Goal: Task Accomplishment & Management: Manage account settings

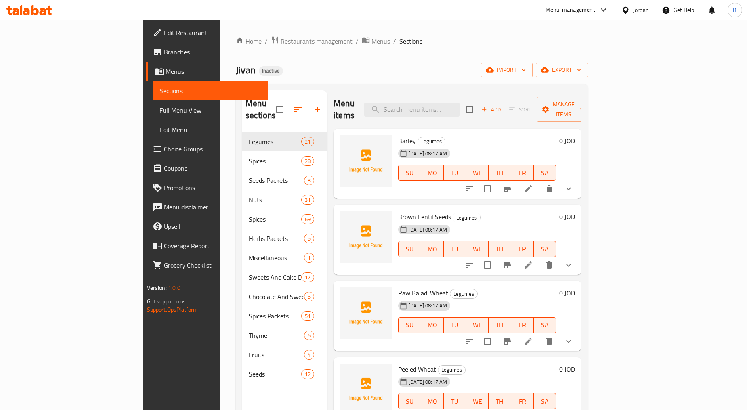
click at [398, 211] on span "Brown Lentil Seeds" at bounding box center [424, 217] width 53 height 12
click at [445, 188] on div "Barley Legumes [DATE] 08:17 AM SU MO TU WE TH FR SA 0 JOD Brown Lentil Seeds Le…" at bounding box center [458, 171] width 248 height 85
click at [487, 132] on div "Barley Legumes [DATE] 08:17 AM SU MO TU WE TH FR SA" at bounding box center [477, 164] width 164 height 64
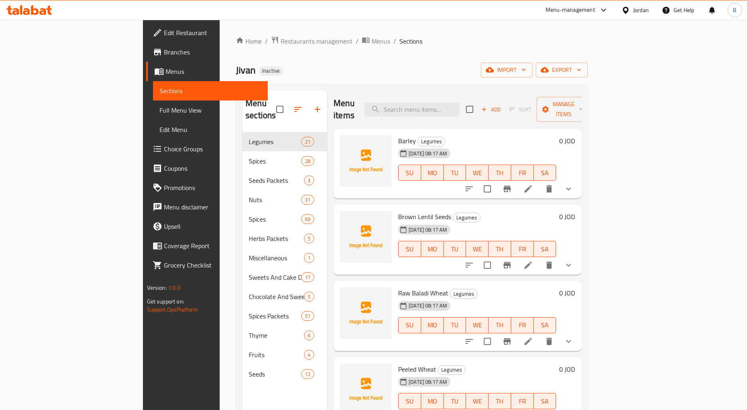
click at [398, 135] on span "Barley" at bounding box center [407, 141] width 18 height 12
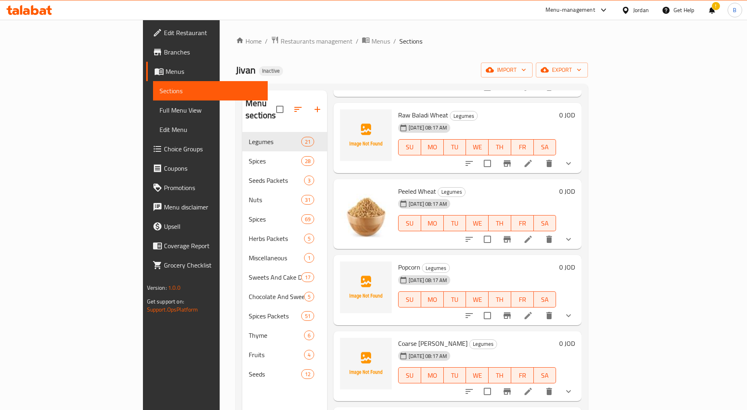
scroll to position [179, 0]
click at [533, 310] on icon at bounding box center [528, 315] width 10 height 10
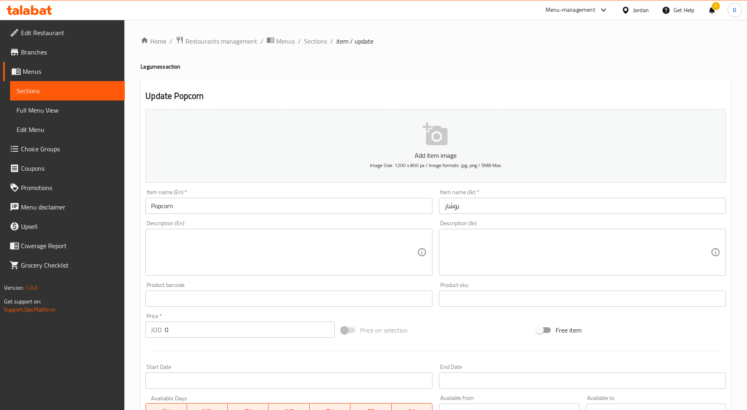
click at [454, 213] on input "بوشار" at bounding box center [582, 206] width 287 height 16
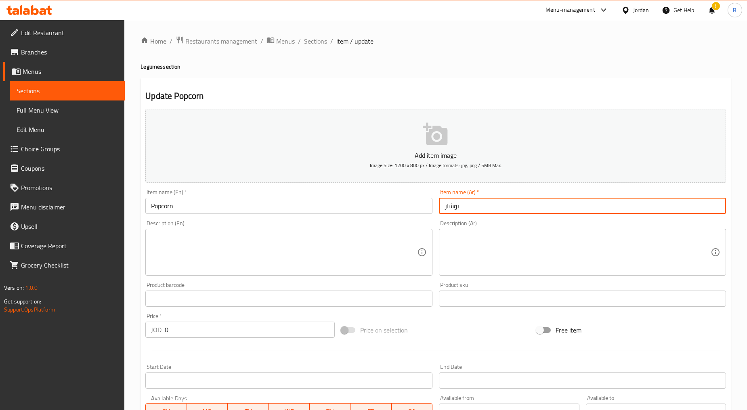
click at [454, 213] on input "بوشار" at bounding box center [582, 206] width 287 height 16
click at [307, 41] on span "Sections" at bounding box center [315, 41] width 23 height 10
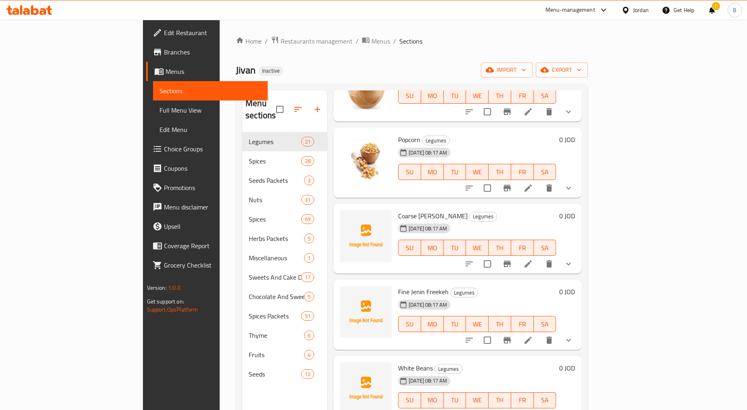
scroll to position [314, 0]
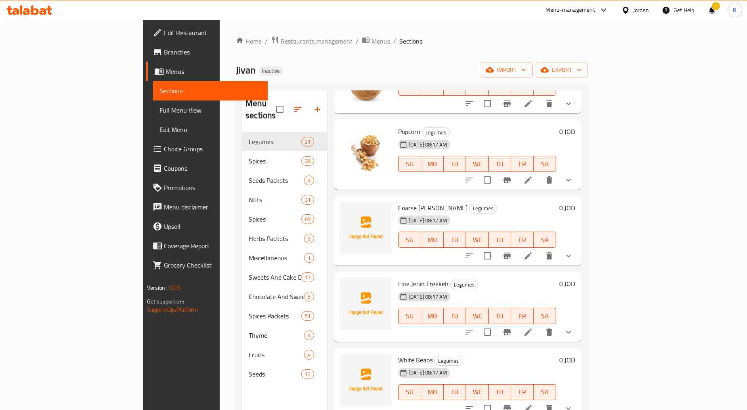
click at [398, 354] on span "White Beans" at bounding box center [415, 360] width 35 height 12
click at [398, 202] on span "Coarse [PERSON_NAME]" at bounding box center [432, 208] width 69 height 12
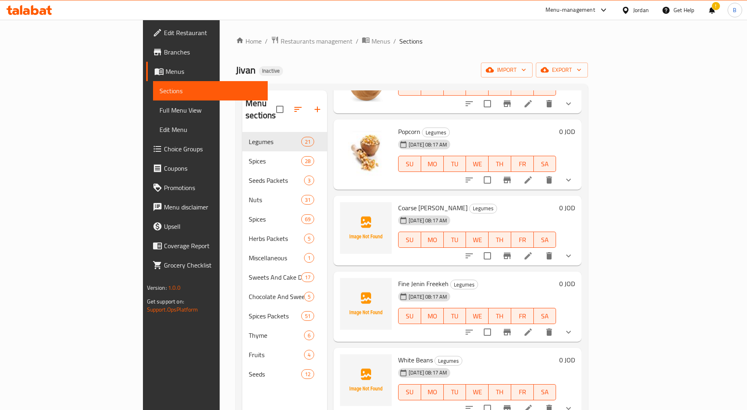
click at [398, 202] on span "Coarse [PERSON_NAME]" at bounding box center [432, 208] width 69 height 12
click at [413, 202] on span "Coarse [PERSON_NAME]" at bounding box center [432, 208] width 69 height 12
copy h6 "Freekeh"
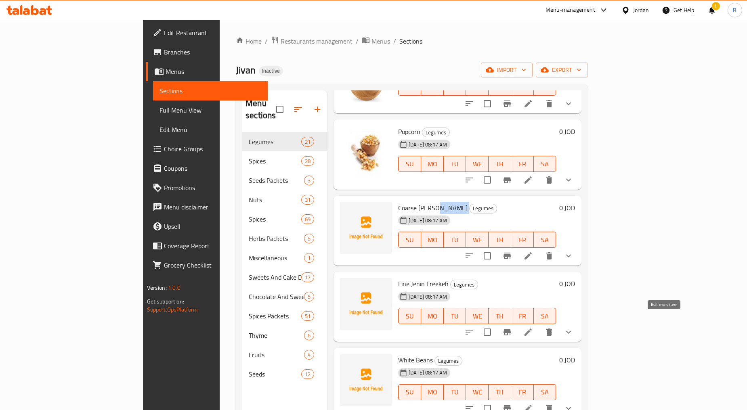
click at [532, 329] on icon at bounding box center [528, 332] width 7 height 7
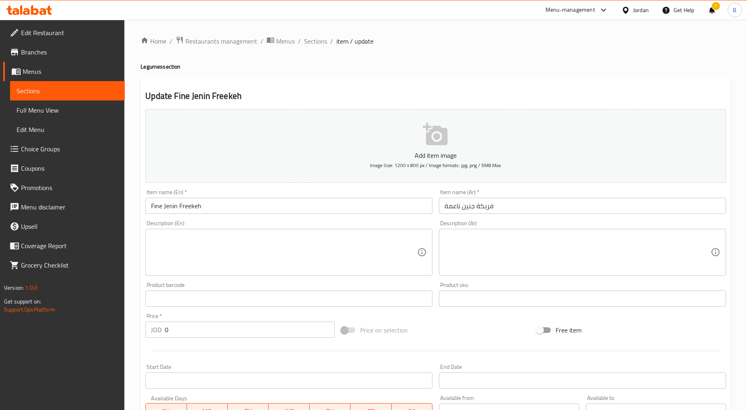
click at [462, 200] on input "فريكة جنين ناعمة" at bounding box center [582, 206] width 287 height 16
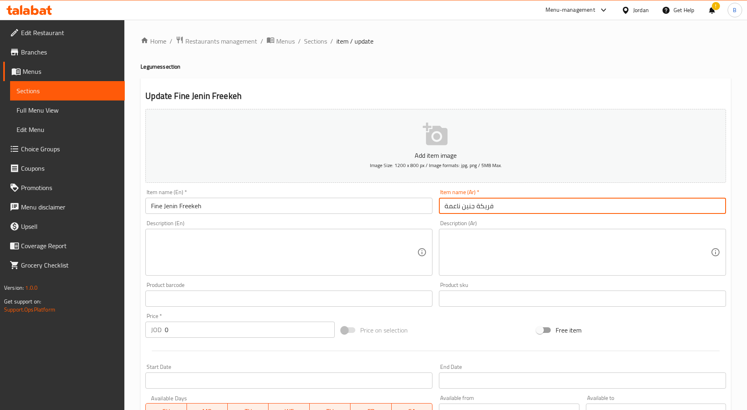
click at [473, 207] on input "فريكة جنين ناعمة" at bounding box center [582, 206] width 287 height 16
click at [320, 43] on span "Sections" at bounding box center [315, 41] width 23 height 10
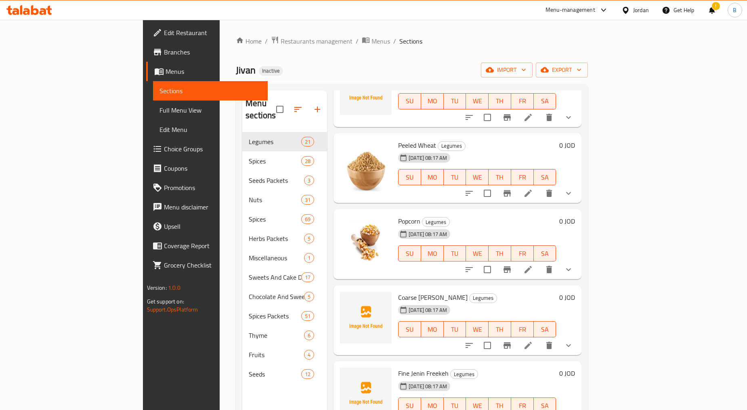
scroll to position [269, 0]
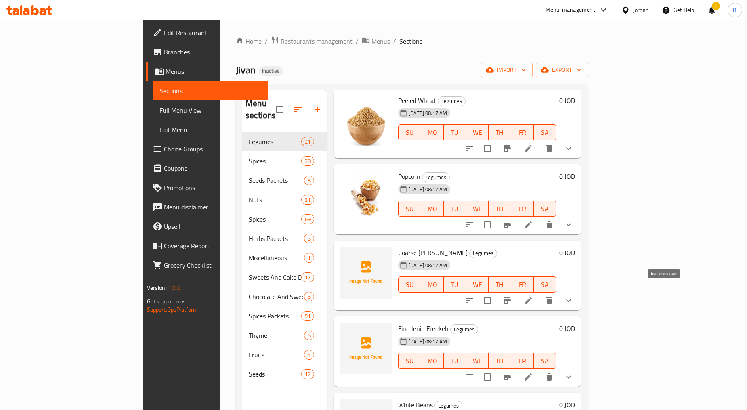
click at [533, 296] on icon at bounding box center [528, 301] width 10 height 10
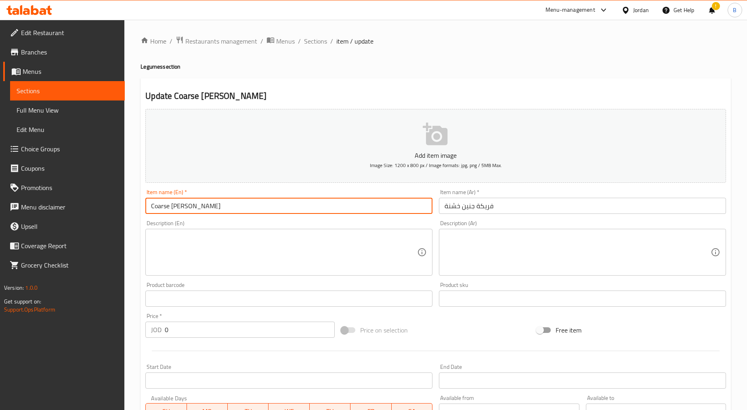
click at [204, 204] on input "Coarse [PERSON_NAME]" at bounding box center [288, 206] width 287 height 16
click at [478, 210] on input "فريكة جنين خشنة" at bounding box center [582, 206] width 287 height 16
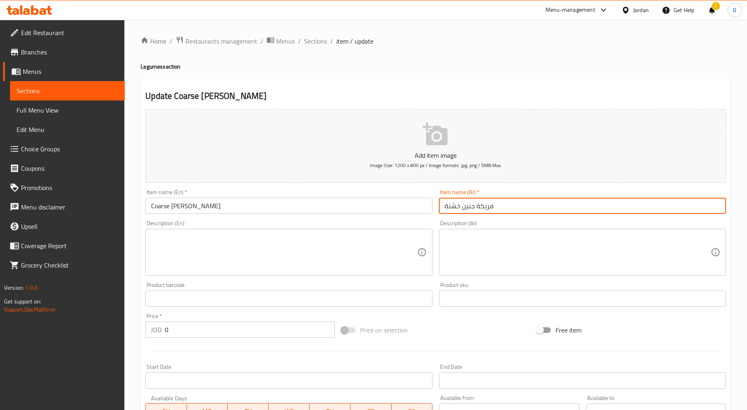
click at [478, 210] on input "فريكة جنين خشنة" at bounding box center [582, 206] width 287 height 16
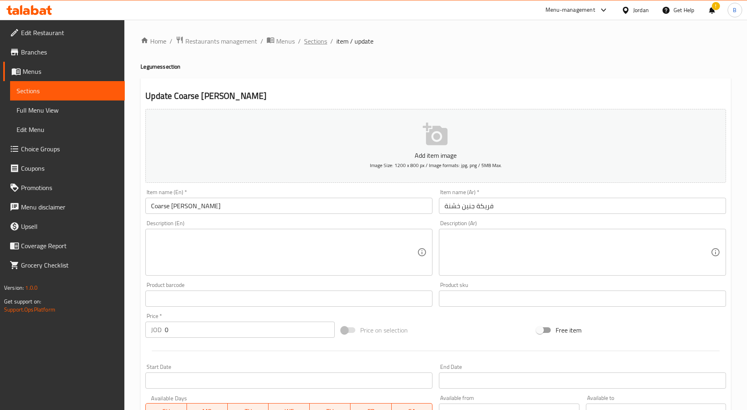
click at [315, 42] on span "Sections" at bounding box center [315, 41] width 23 height 10
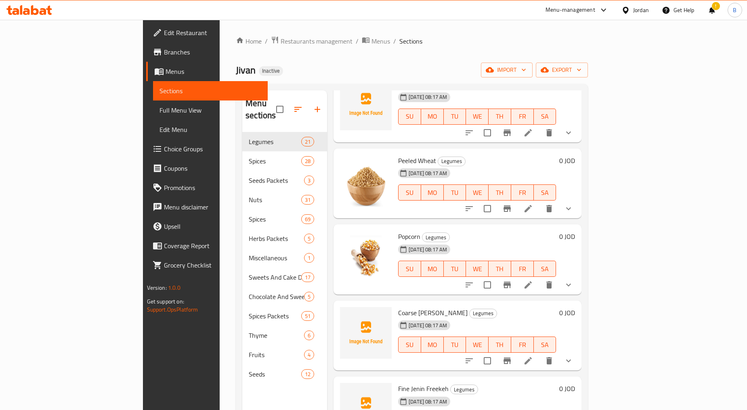
scroll to position [224, 0]
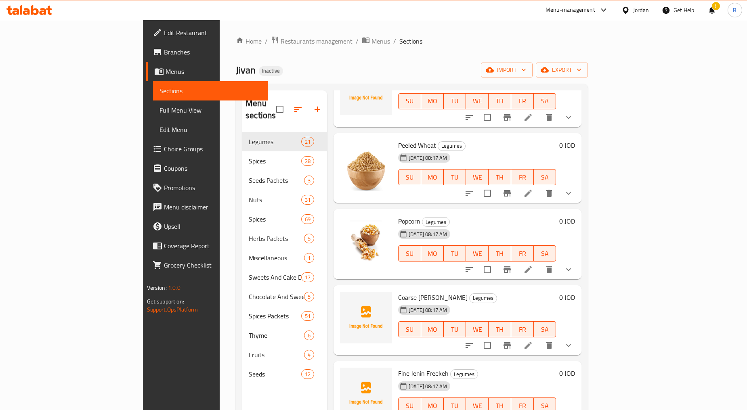
click at [405, 292] on span "Coarse [PERSON_NAME]" at bounding box center [432, 298] width 69 height 12
copy h6 "Freekeh"
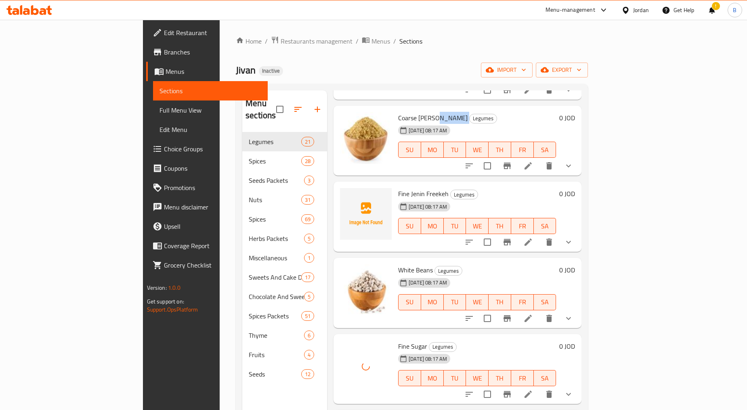
scroll to position [493, 0]
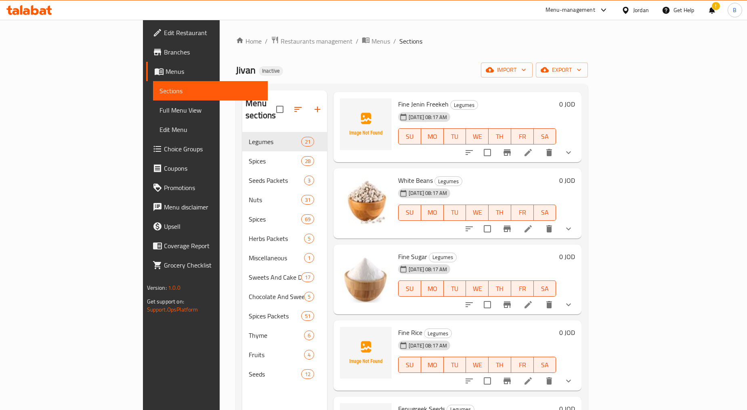
click at [398, 327] on span "Fine Rice" at bounding box center [410, 333] width 24 height 12
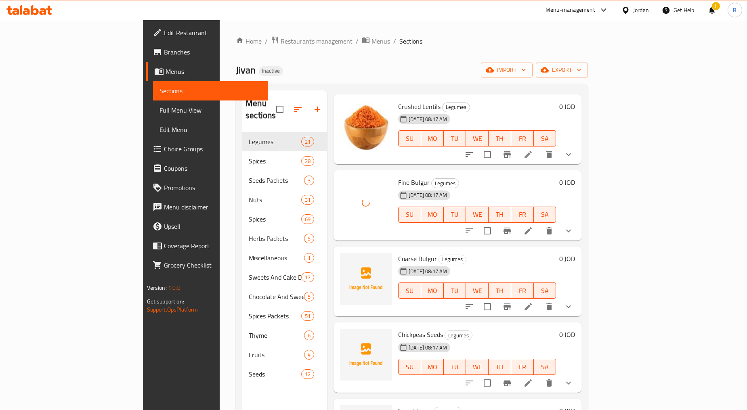
scroll to position [1032, 0]
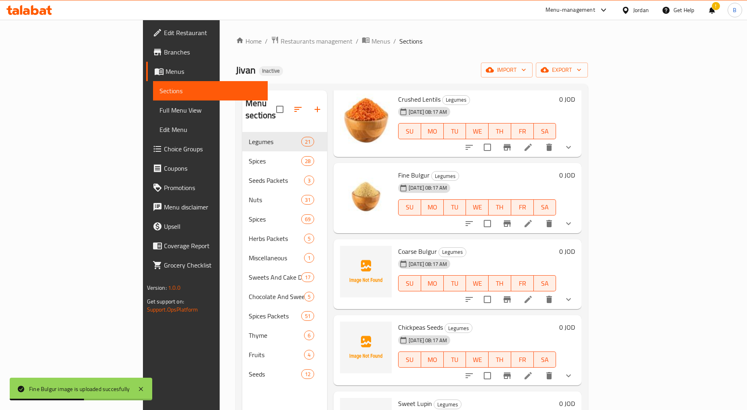
click at [398, 321] on span "Chickpeas Seeds" at bounding box center [420, 327] width 45 height 12
copy span "Chickpeas"
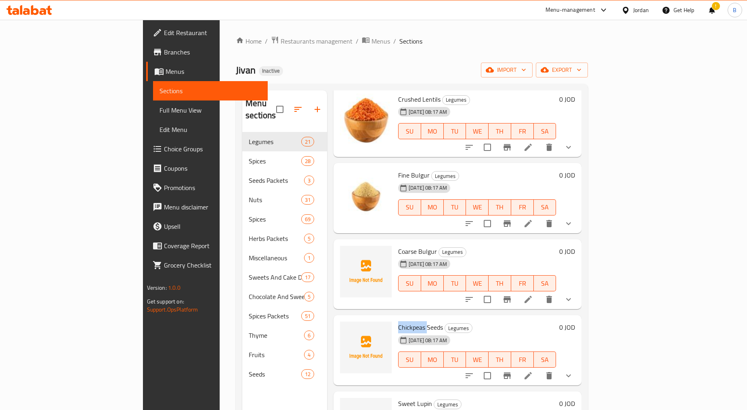
drag, startPoint x: 385, startPoint y: 304, endPoint x: 395, endPoint y: 307, distance: 10.1
click at [385, 315] on div "Chickpeas Seeds Legumes [DATE] 08:17 AM SU MO TU WE TH FR SA 0 JOD" at bounding box center [458, 350] width 248 height 70
click at [398, 321] on span "Chickpeas Seeds" at bounding box center [420, 327] width 45 height 12
copy span "Chickpeas"
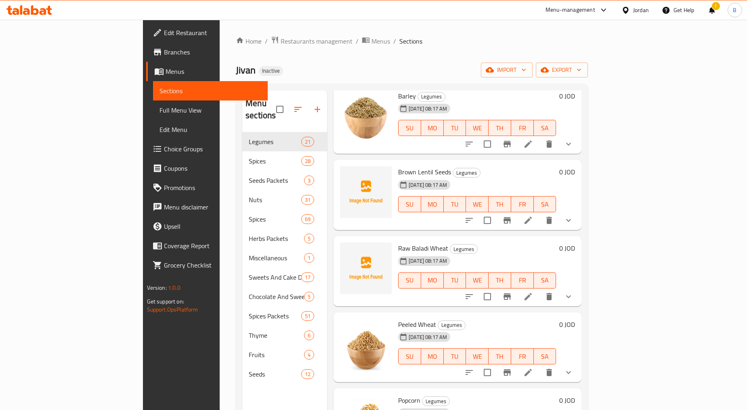
scroll to position [0, 0]
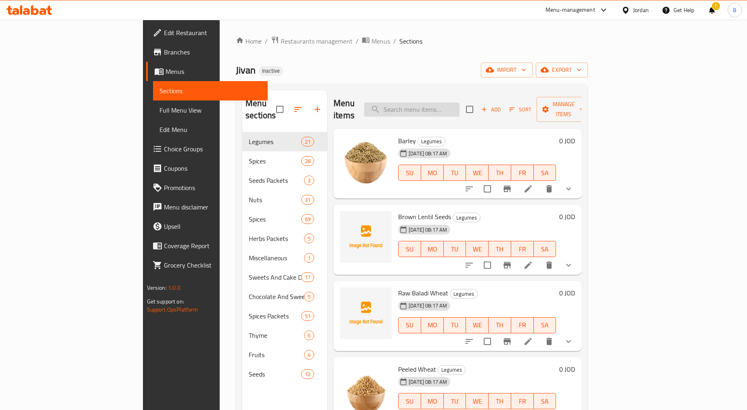
click at [459, 103] on input "search" at bounding box center [411, 110] width 95 height 14
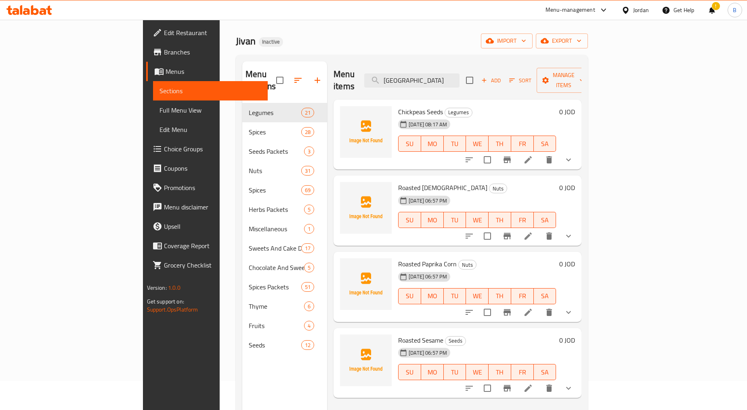
scroll to position [45, 0]
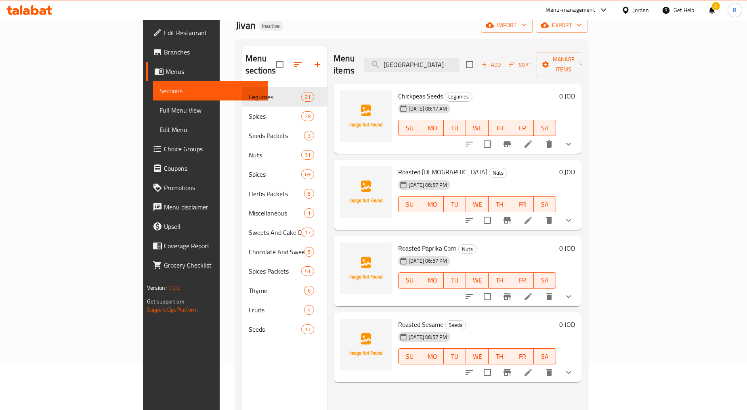
click at [398, 90] on span "Chickpeas Seeds" at bounding box center [420, 96] width 45 height 12
copy span "Chickpeas"
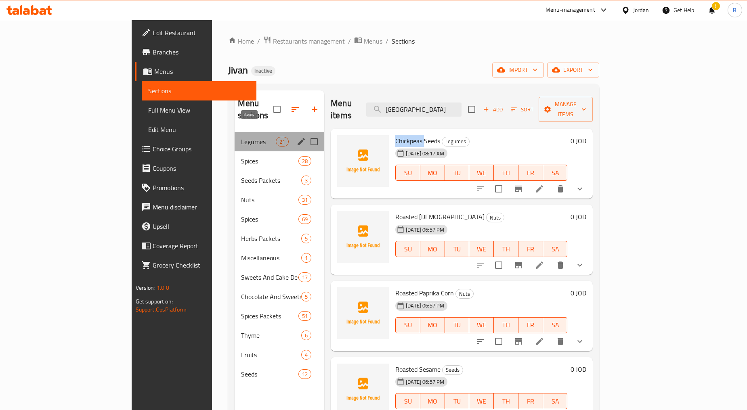
click at [276, 138] on span "21" at bounding box center [282, 142] width 12 height 8
click at [241, 137] on span "Legumes" at bounding box center [258, 142] width 34 height 10
click at [241, 156] on span "Spices" at bounding box center [258, 161] width 34 height 10
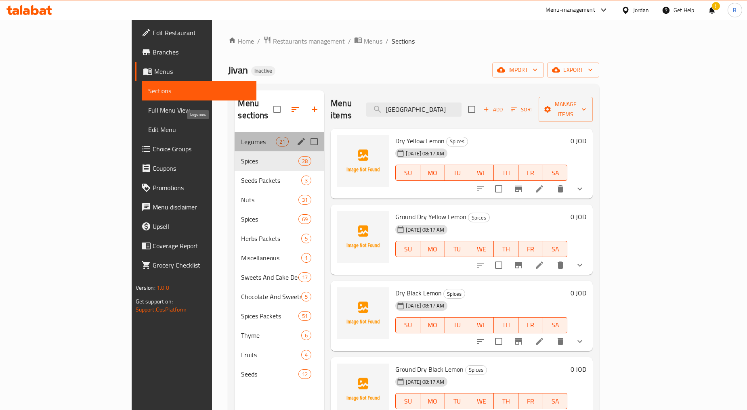
click at [241, 137] on span "Legumes" at bounding box center [258, 142] width 34 height 10
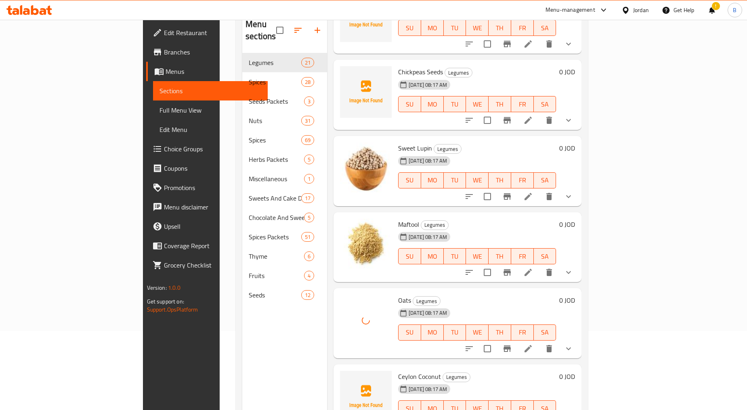
scroll to position [113, 0]
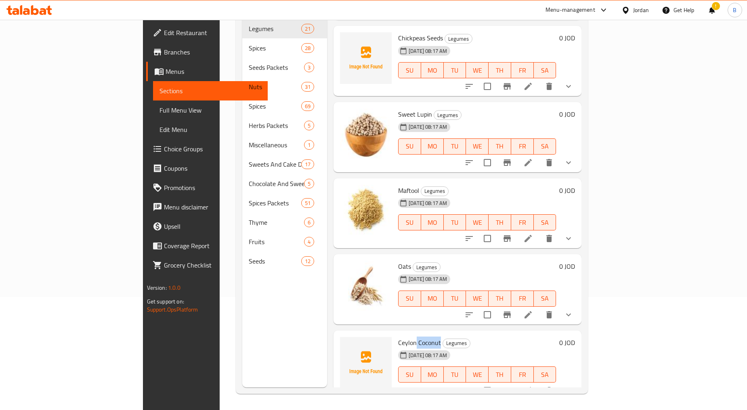
drag, startPoint x: 381, startPoint y: 329, endPoint x: 403, endPoint y: 330, distance: 22.3
click at [403, 337] on span "Ceylon Coconut" at bounding box center [419, 343] width 43 height 12
copy span "Coconut"
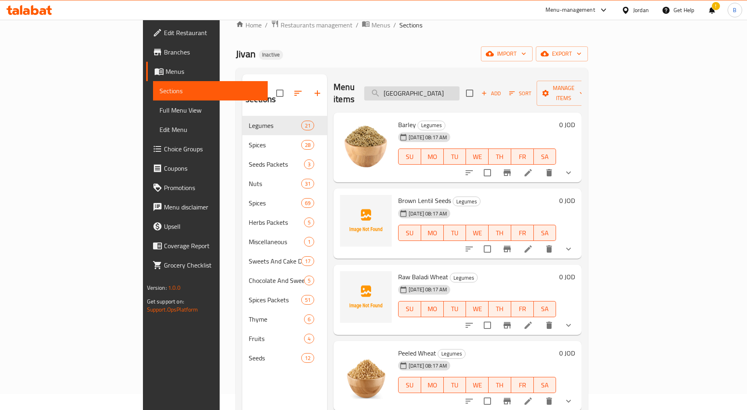
scroll to position [0, 0]
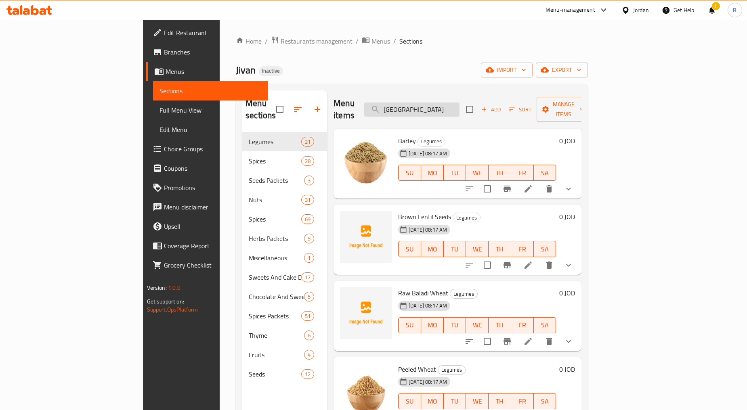
click at [444, 105] on input "[GEOGRAPHIC_DATA]" at bounding box center [411, 110] width 95 height 14
paste input "Coconut"
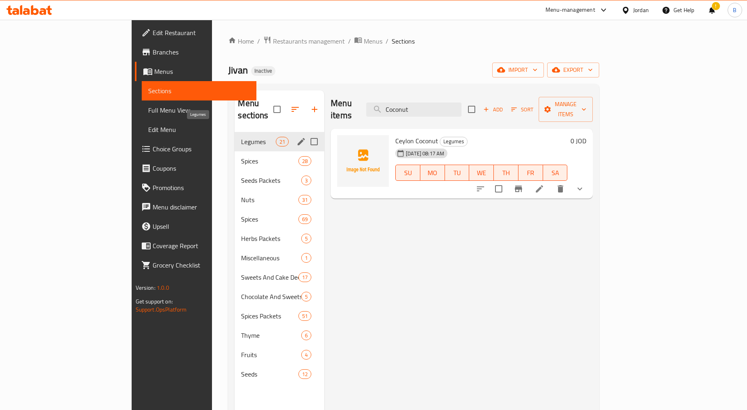
click at [241, 137] on span "Legumes" at bounding box center [258, 142] width 34 height 10
click at [235, 157] on div "Spices 28" at bounding box center [280, 160] width 90 height 19
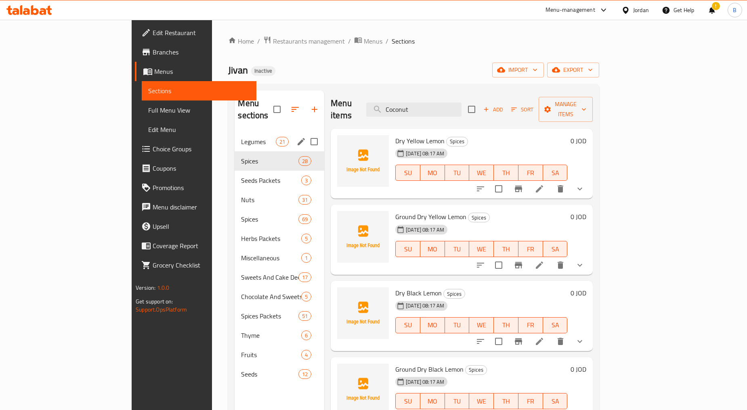
click at [235, 136] on div "Legumes 21" at bounding box center [280, 141] width 90 height 19
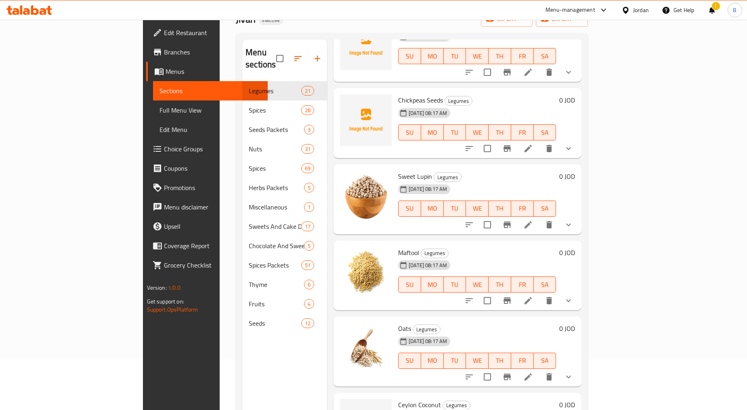
scroll to position [113, 0]
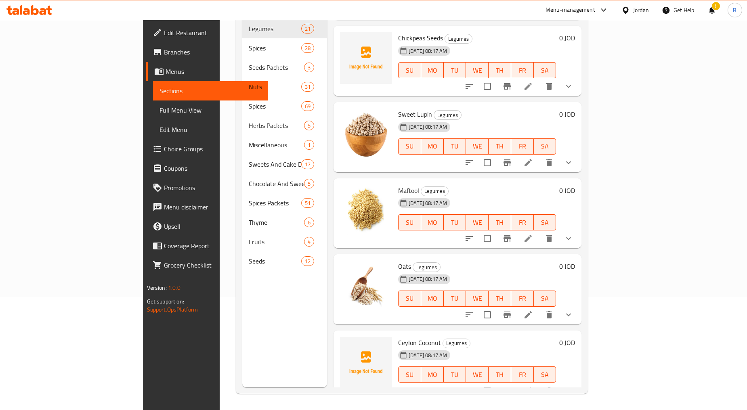
click at [398, 337] on span "Ceylon Coconut" at bounding box center [419, 343] width 43 height 12
click at [327, 229] on div "Menu items Coconut Add Sort Manage items Barley Legumes [DATE] 08:17 AM SU MO T…" at bounding box center [454, 182] width 254 height 410
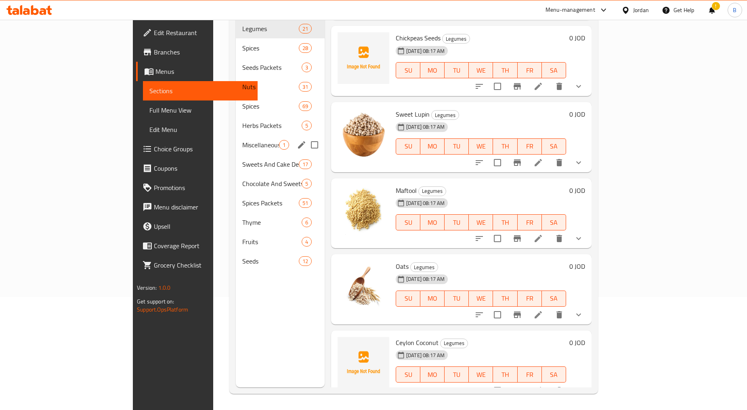
scroll to position [23, 0]
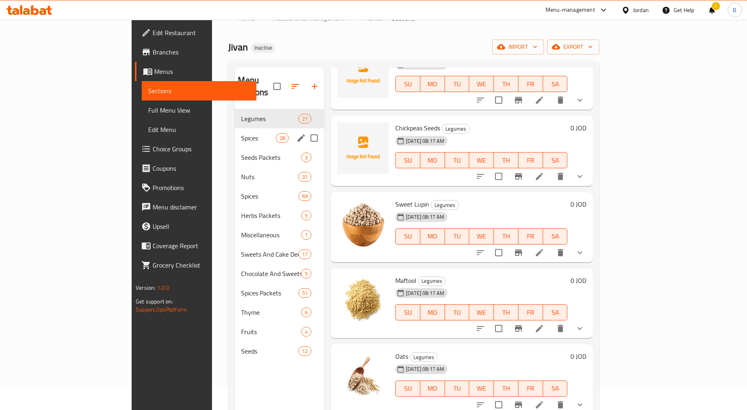
click at [235, 128] on div "Spices 28" at bounding box center [280, 137] width 90 height 19
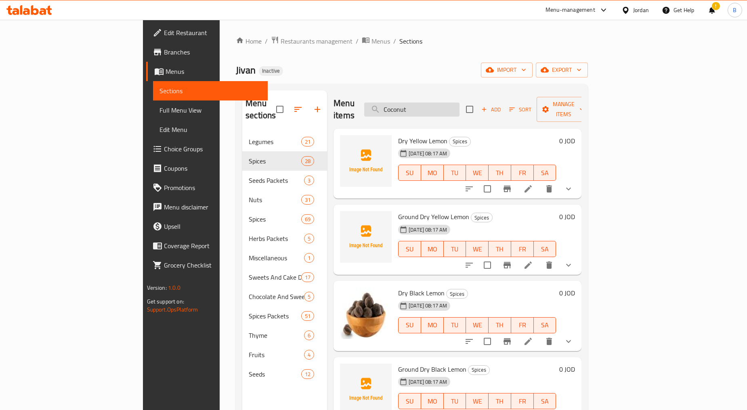
click at [447, 105] on input "Coconut" at bounding box center [411, 110] width 95 height 14
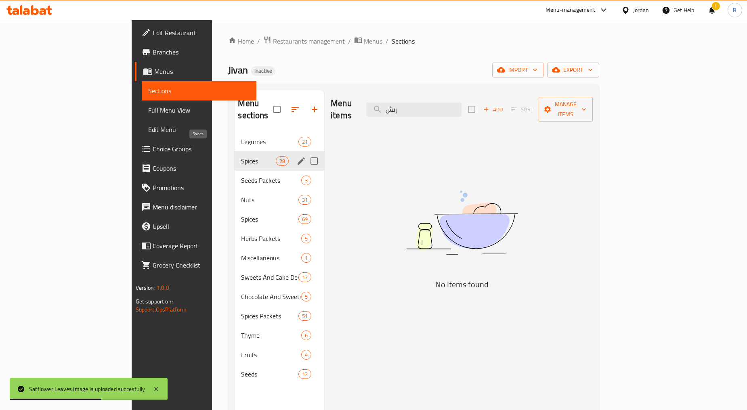
click at [241, 156] on span "Spices" at bounding box center [258, 161] width 34 height 10
click at [235, 132] on div "Legumes 21" at bounding box center [280, 141] width 90 height 19
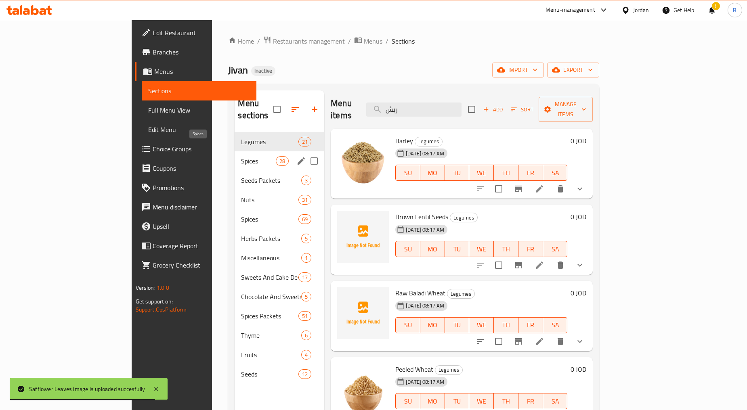
click at [241, 156] on span "Spices" at bounding box center [258, 161] width 34 height 10
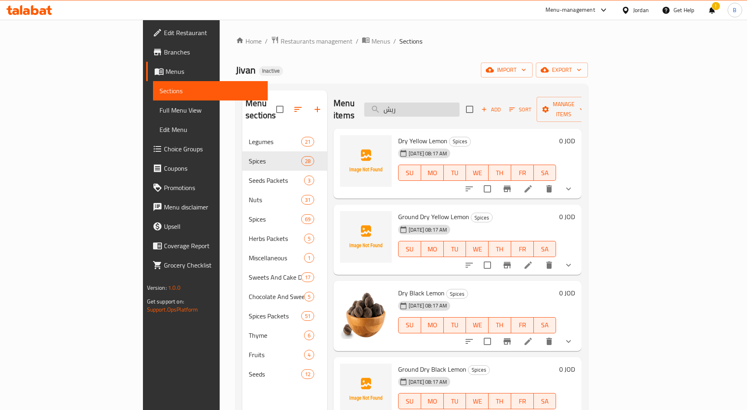
click at [437, 107] on input "ريش" at bounding box center [411, 110] width 95 height 14
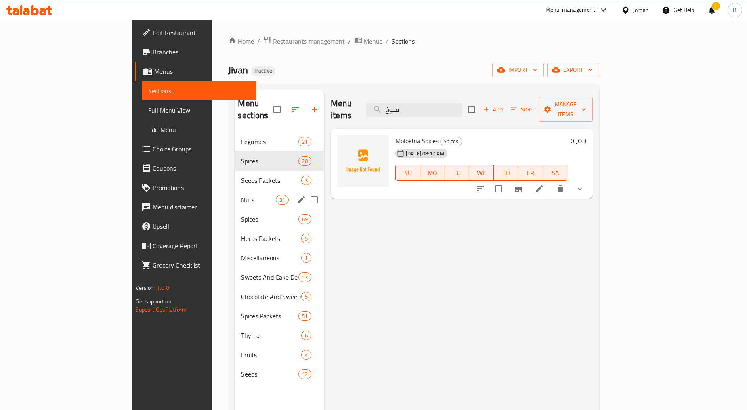
type input "ملوخ"
click at [235, 175] on div "Seeds Packets 3" at bounding box center [280, 180] width 90 height 19
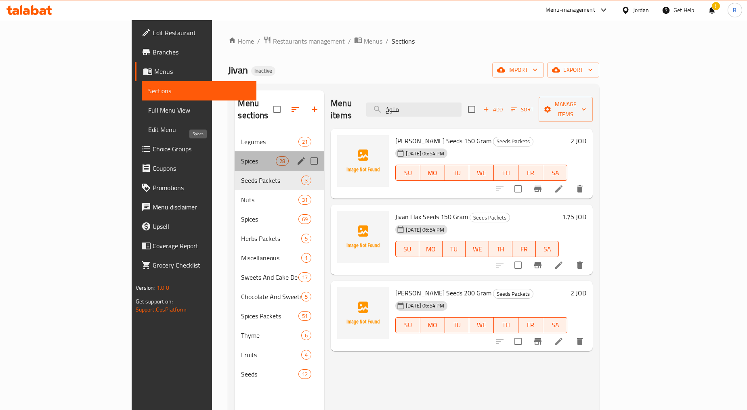
click at [241, 156] on span "Spices" at bounding box center [258, 161] width 34 height 10
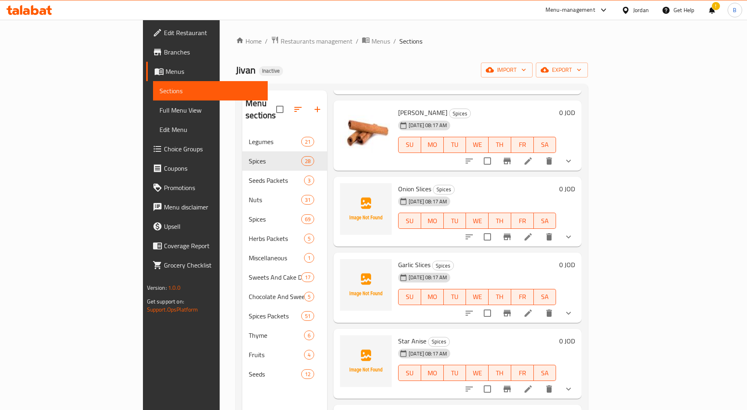
scroll to position [987, 0]
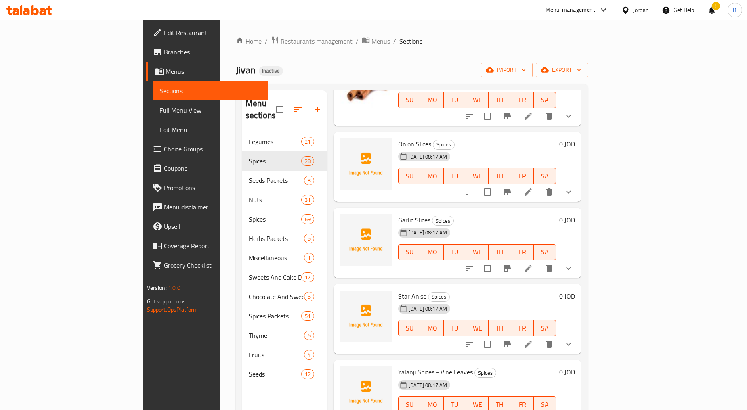
click at [398, 214] on span "Garlic Slices" at bounding box center [414, 220] width 32 height 12
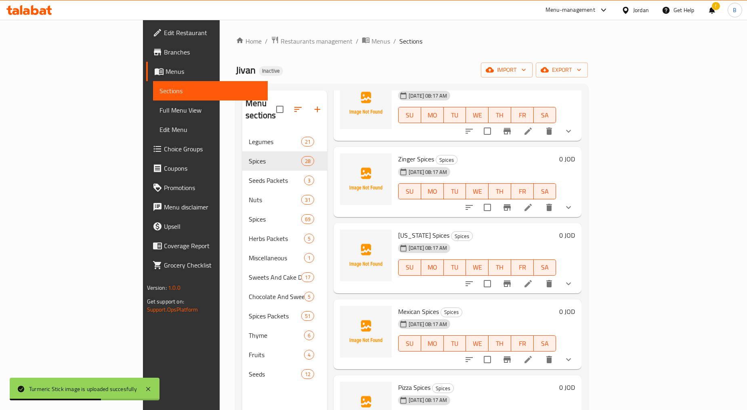
scroll to position [1516, 0]
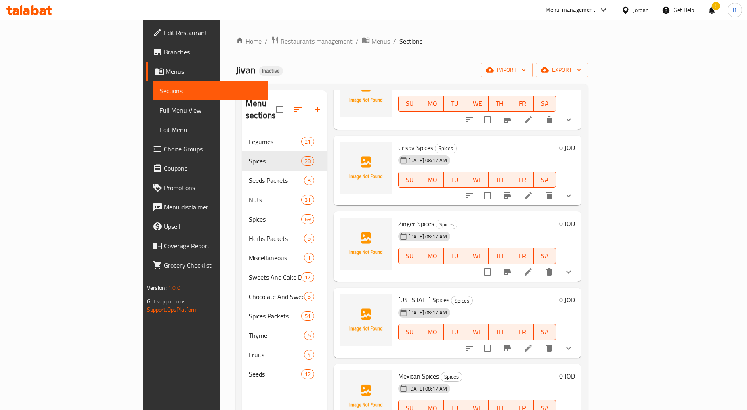
click at [160, 112] on span "Full Menu View" at bounding box center [211, 110] width 102 height 10
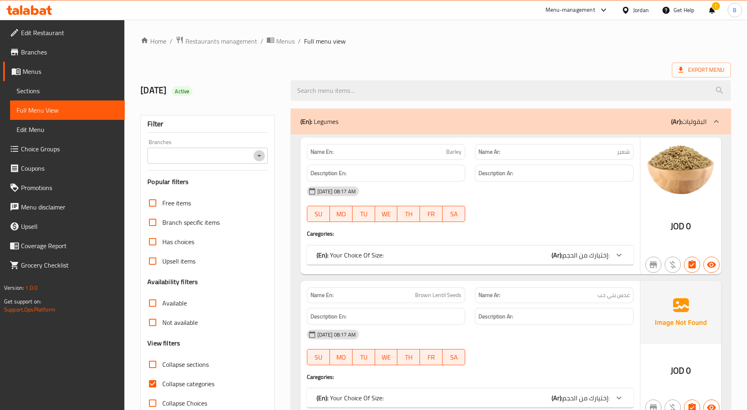
click at [260, 158] on icon "Open" at bounding box center [259, 156] width 10 height 10
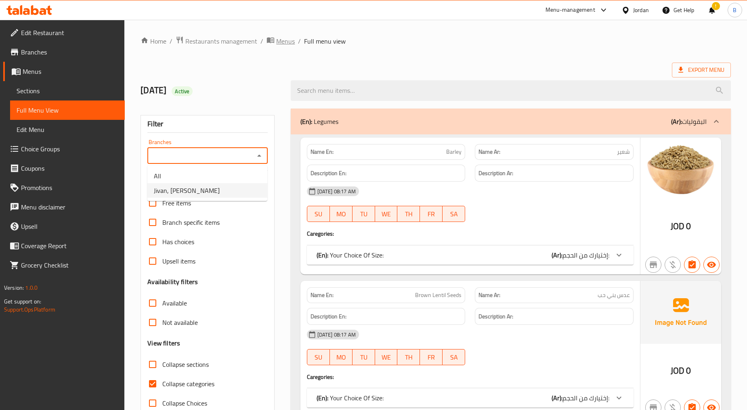
click at [283, 37] on span "Menus" at bounding box center [285, 41] width 19 height 10
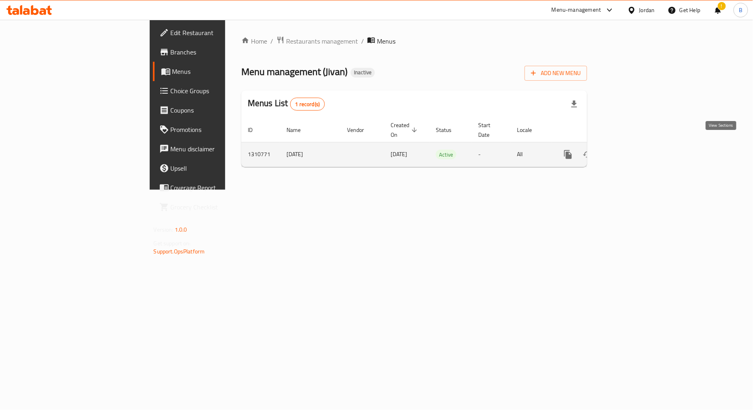
click at [632, 150] on icon "enhanced table" at bounding box center [627, 155] width 10 height 10
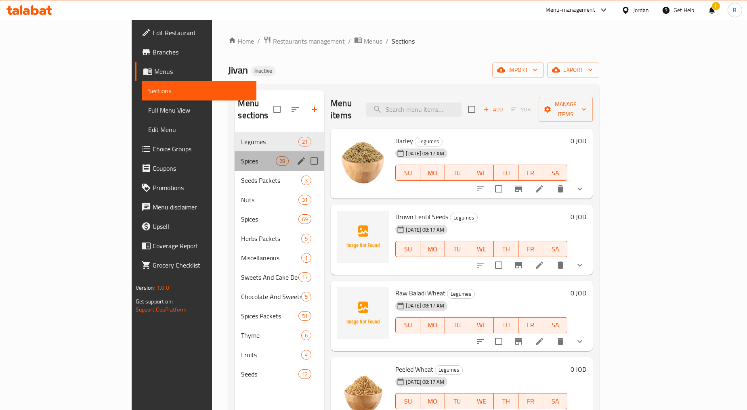
click at [235, 151] on div "Spices 28" at bounding box center [280, 160] width 90 height 19
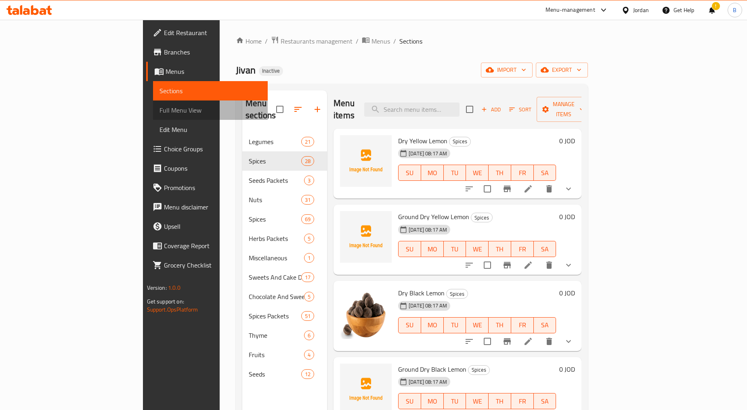
click at [160, 112] on span "Full Menu View" at bounding box center [211, 110] width 102 height 10
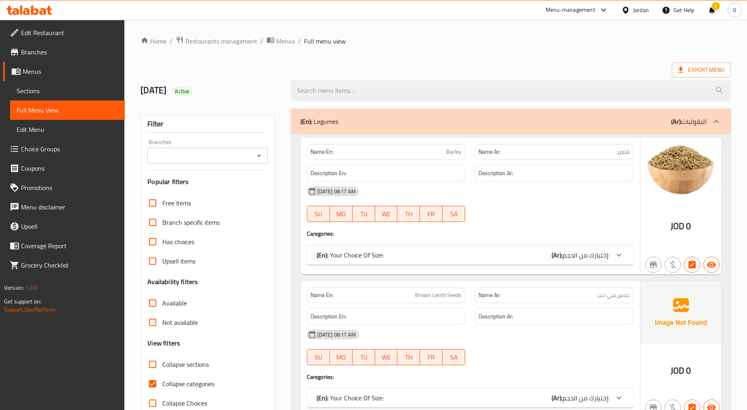
click at [235, 149] on div "Branches" at bounding box center [207, 156] width 120 height 16
click at [255, 156] on icon "Open" at bounding box center [259, 156] width 10 height 10
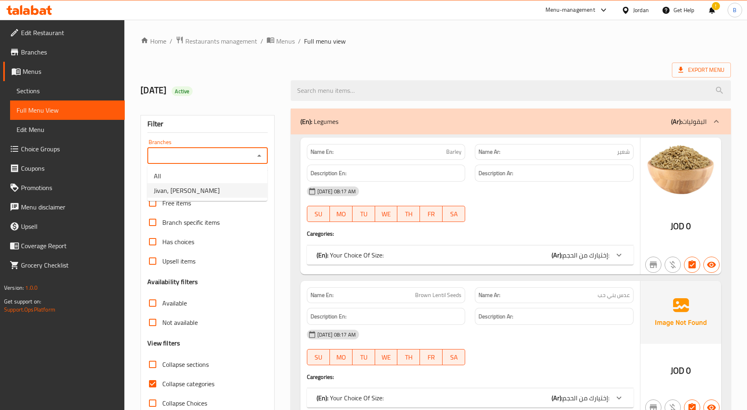
click at [205, 187] on span "Jivan, [PERSON_NAME]" at bounding box center [187, 191] width 66 height 10
type input "Jivan, [PERSON_NAME]"
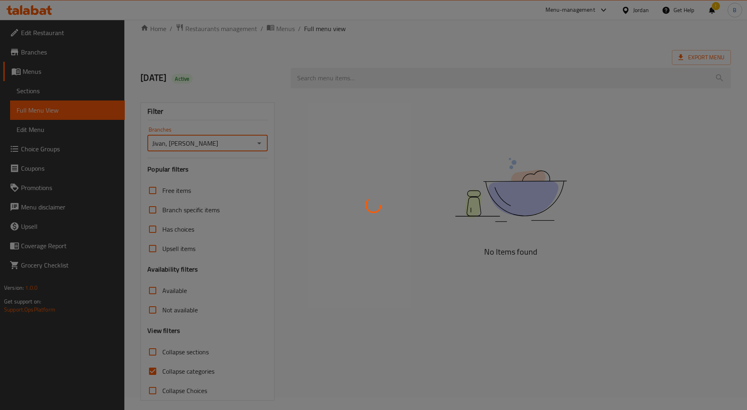
scroll to position [19, 0]
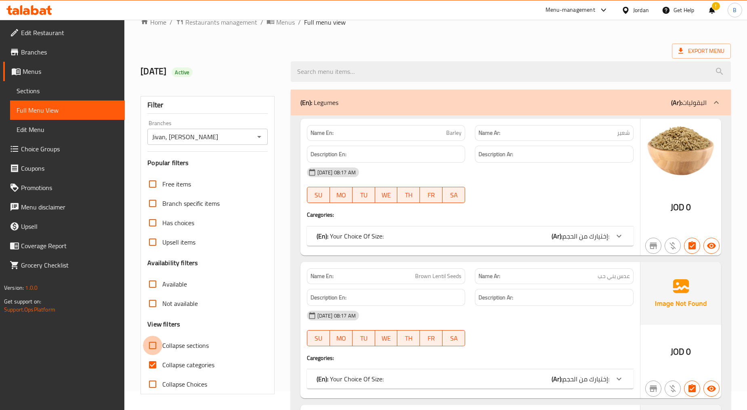
click at [153, 348] on input "Collapse sections" at bounding box center [152, 345] width 19 height 19
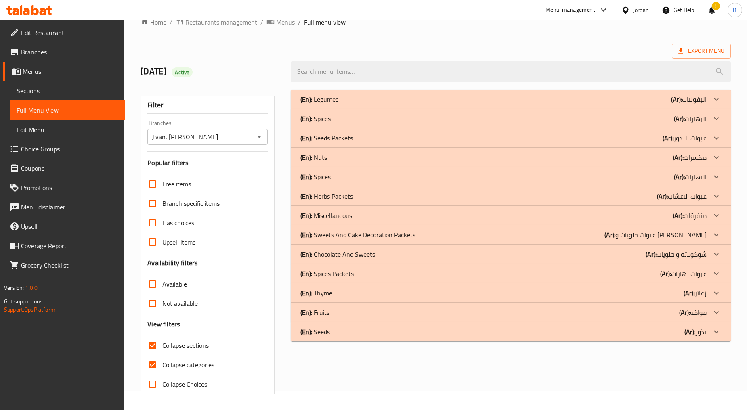
click at [153, 348] on input "Collapse sections" at bounding box center [152, 345] width 19 height 19
checkbox input "false"
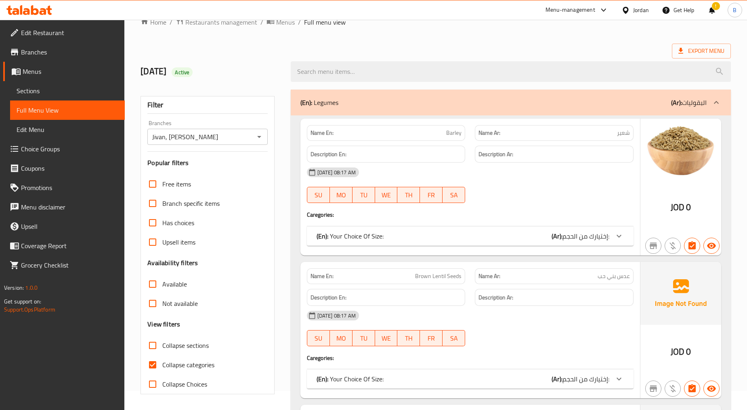
click at [151, 365] on input "Collapse categories" at bounding box center [152, 364] width 19 height 19
checkbox input "false"
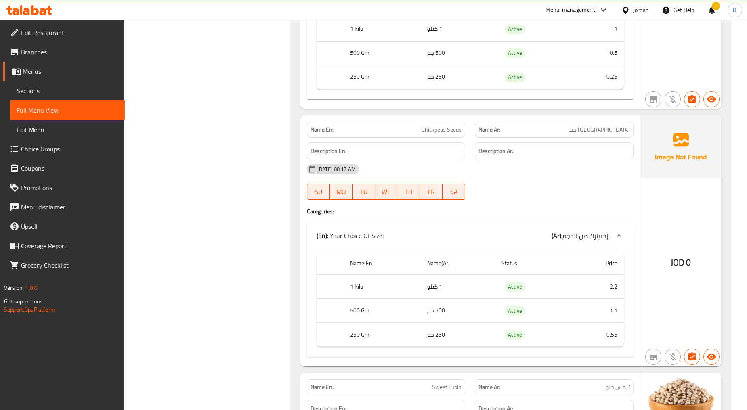
scroll to position [4147, 0]
click at [437, 286] on td "1 كيلو" at bounding box center [458, 286] width 75 height 24
click at [366, 244] on div "(En): Your Choice Of Size: (Ar): إختيارك من الحجم:" at bounding box center [470, 235] width 327 height 26
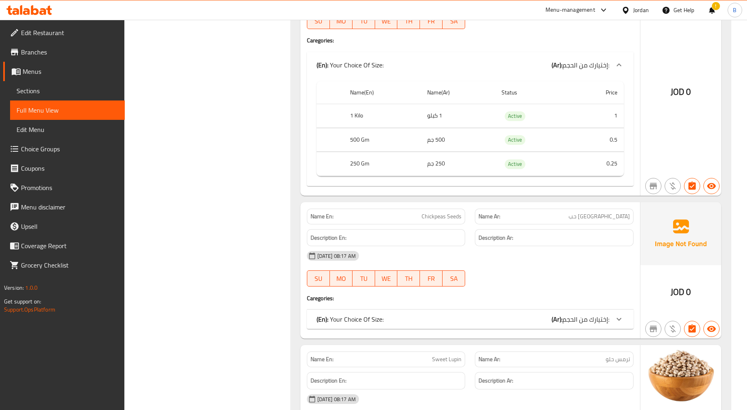
click at [510, 246] on div "Description Ar:" at bounding box center [554, 237] width 159 height 17
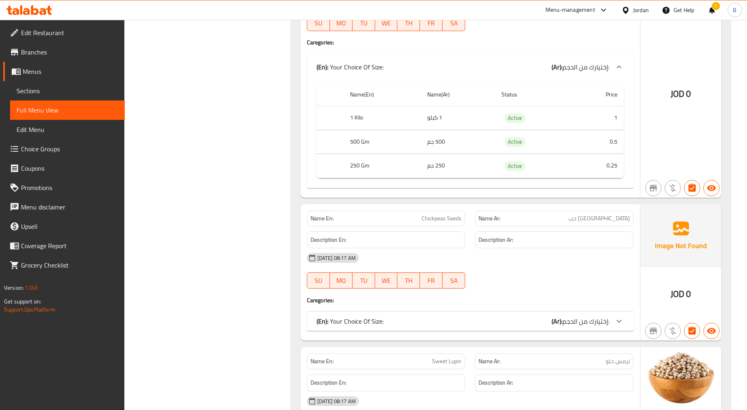
click at [453, 219] on span "Chickpeas Seeds" at bounding box center [442, 218] width 40 height 8
click at [558, 317] on b "(Ar):" at bounding box center [557, 321] width 11 height 12
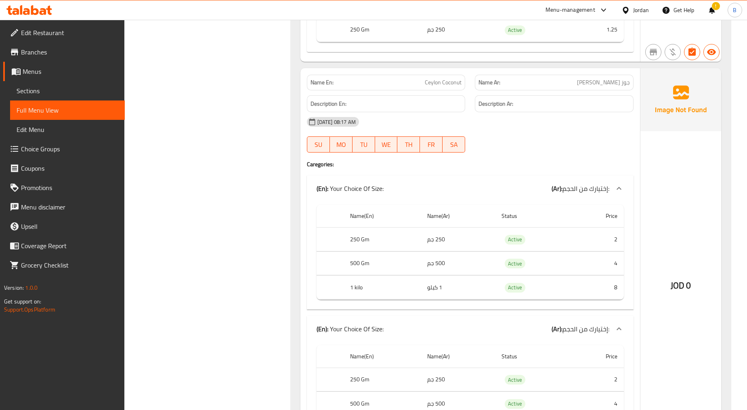
scroll to position [5224, 0]
click at [450, 80] on span "Ceylon Coconut" at bounding box center [443, 83] width 37 height 8
copy span "Ceylon Coconut"
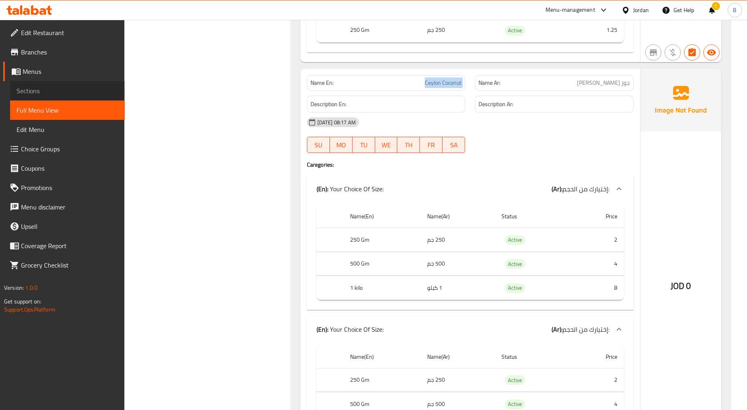
click at [17, 89] on span "Sections" at bounding box center [68, 91] width 102 height 10
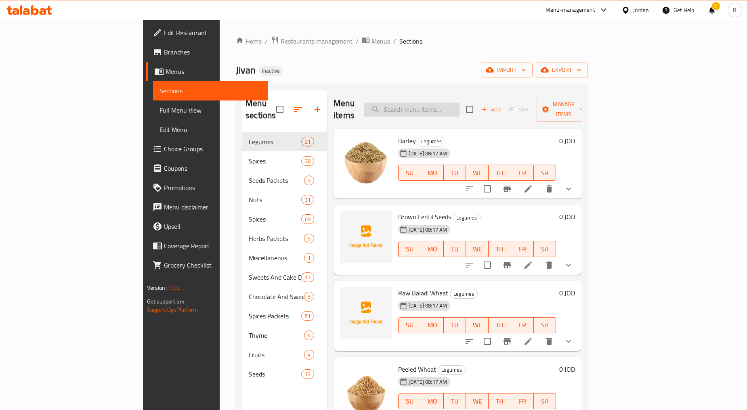
click at [460, 105] on input "search" at bounding box center [411, 110] width 95 height 14
paste input "Ceylon Coconut"
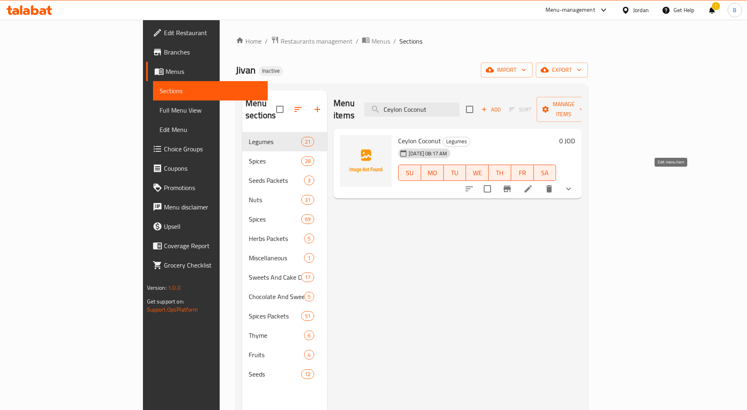
type input "Ceylon Coconut"
click at [532, 185] on icon at bounding box center [528, 188] width 7 height 7
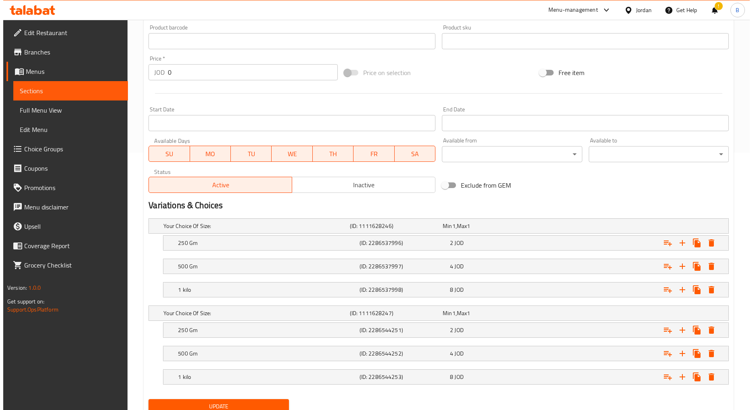
scroll to position [289, 0]
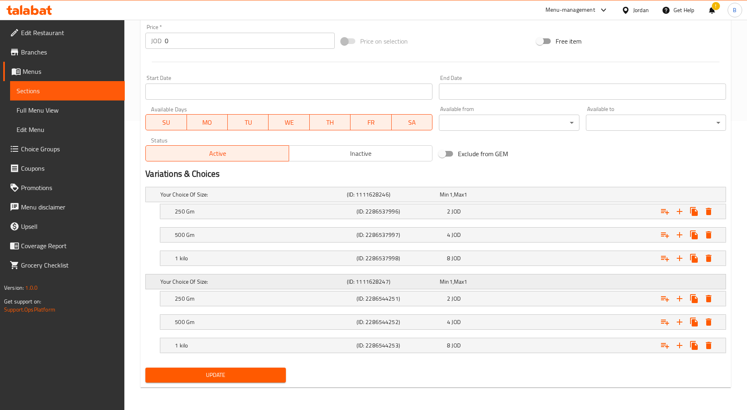
click at [334, 280] on h5 "Your Choice Of Size:" at bounding box center [251, 282] width 183 height 8
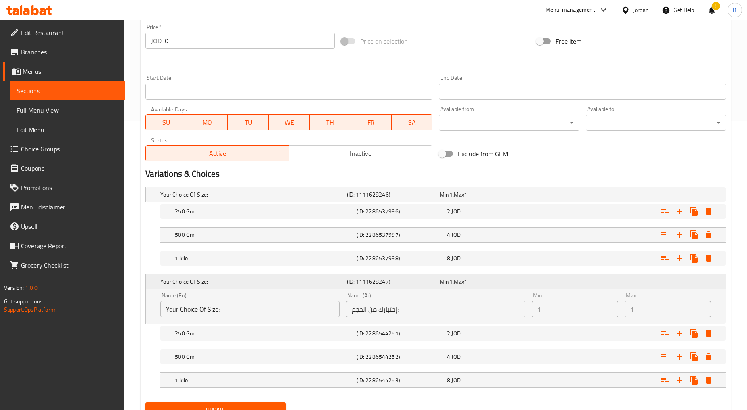
click at [334, 280] on h5 "Your Choice Of Size:" at bounding box center [251, 282] width 183 height 8
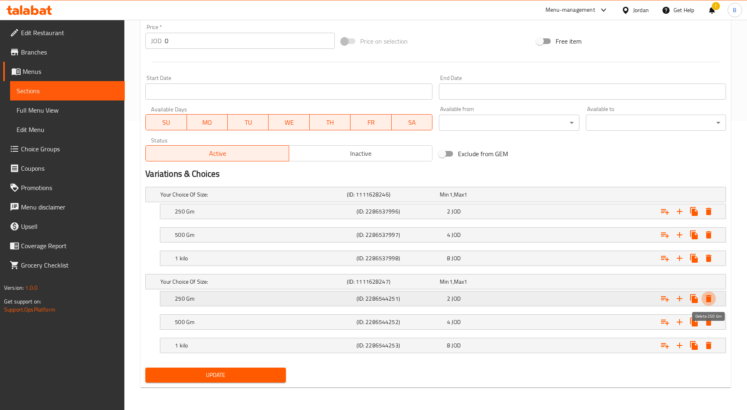
click at [708, 293] on button "Expand" at bounding box center [708, 299] width 15 height 15
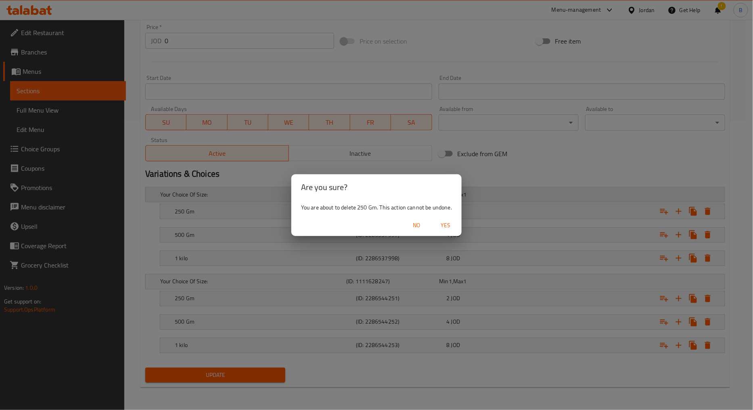
click at [451, 223] on span "Yes" at bounding box center [445, 225] width 19 height 10
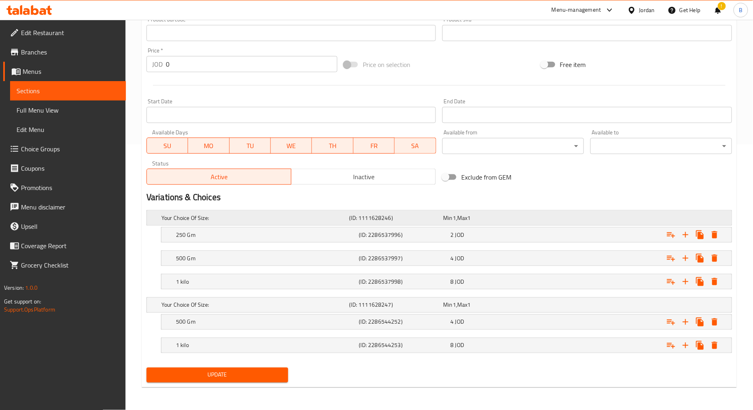
scroll to position [265, 0]
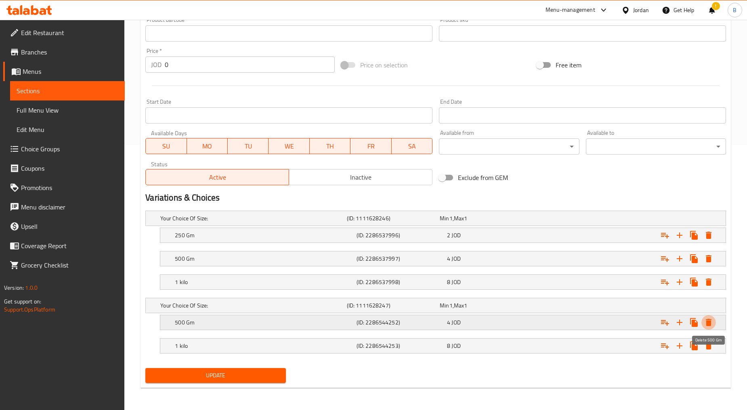
click at [709, 322] on icon "Expand" at bounding box center [709, 322] width 6 height 7
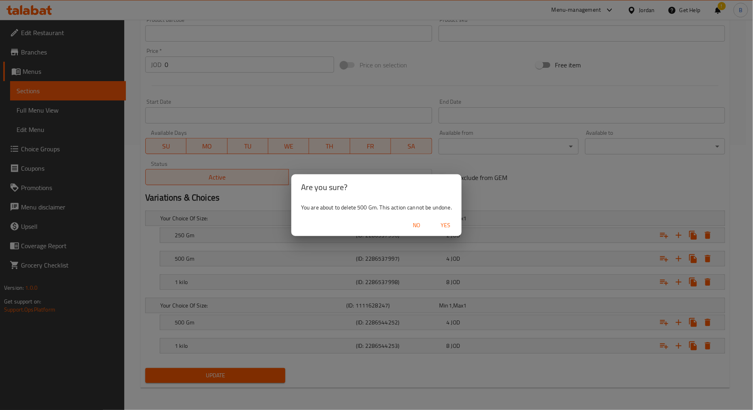
click at [454, 229] on span "Yes" at bounding box center [445, 225] width 19 height 10
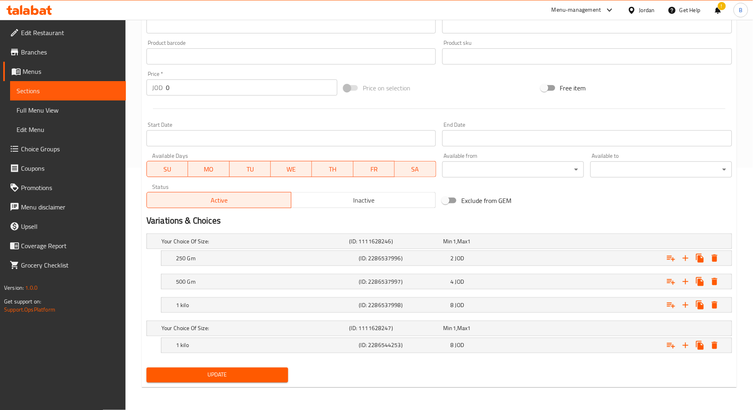
scroll to position [242, 0]
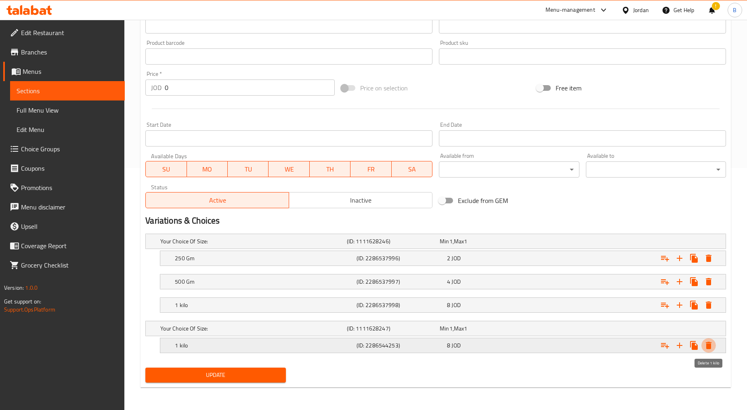
click at [711, 346] on icon "Expand" at bounding box center [709, 345] width 6 height 7
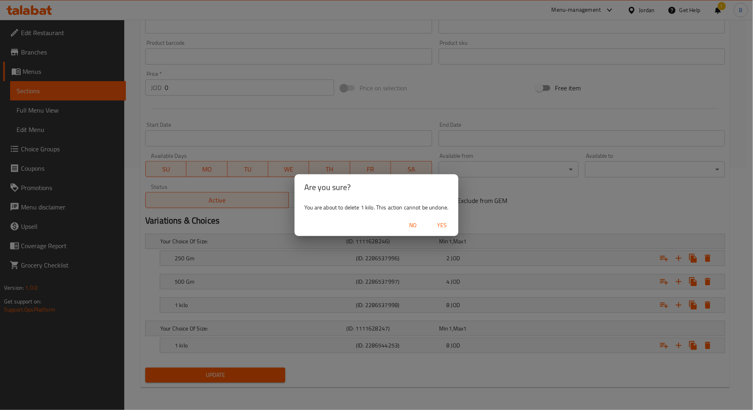
click at [442, 228] on span "Yes" at bounding box center [442, 225] width 19 height 10
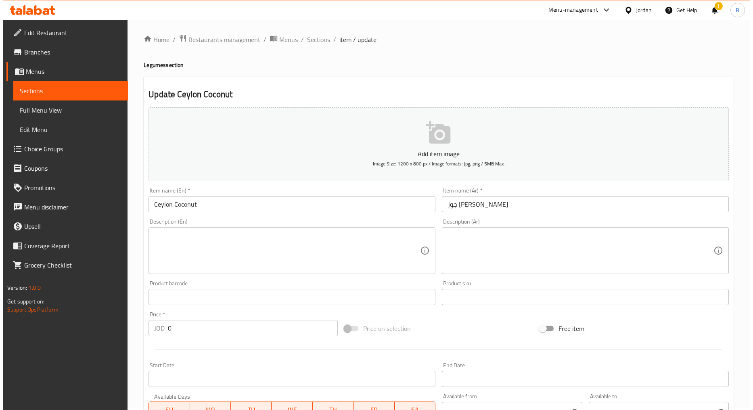
scroll to position [0, 0]
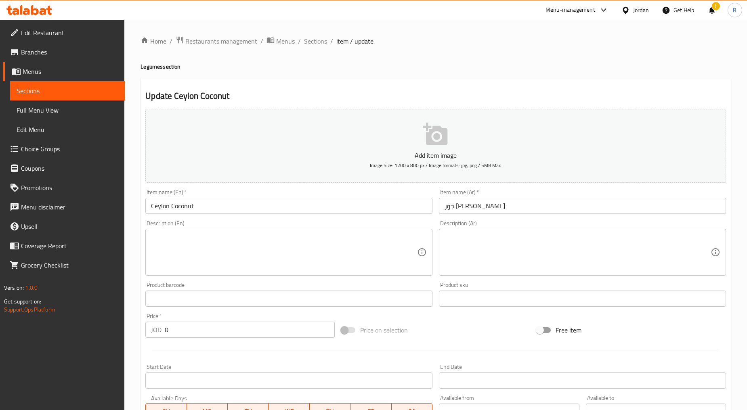
click at [174, 196] on div "Item name (En)   * Ceylon Coconut Item name (En) *" at bounding box center [288, 201] width 287 height 25
click at [177, 208] on input "Ceylon Coconut" at bounding box center [288, 206] width 287 height 16
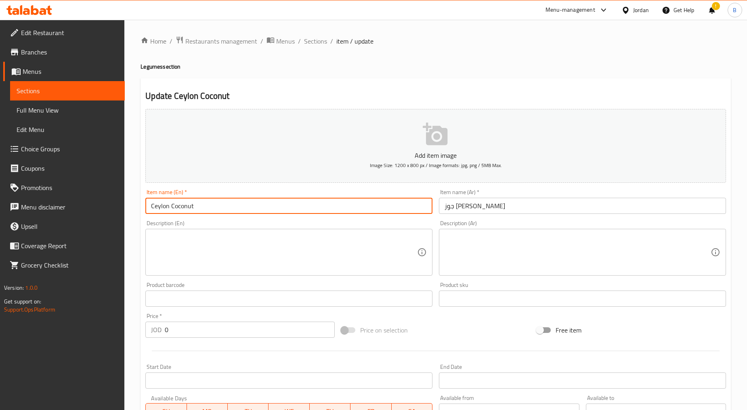
click at [177, 208] on input "Ceylon Coconut" at bounding box center [288, 206] width 287 height 16
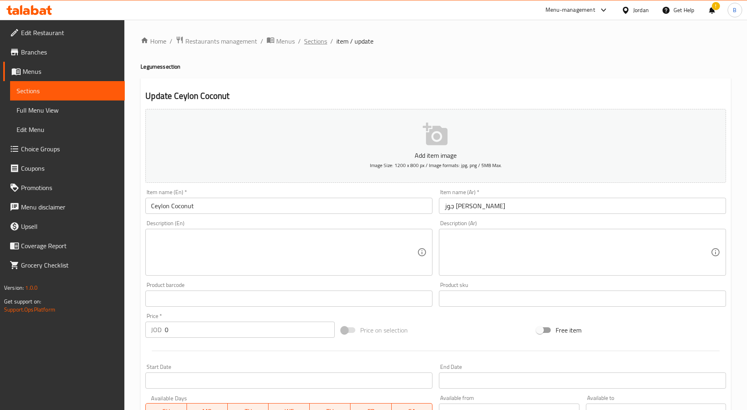
click at [317, 38] on span "Sections" at bounding box center [315, 41] width 23 height 10
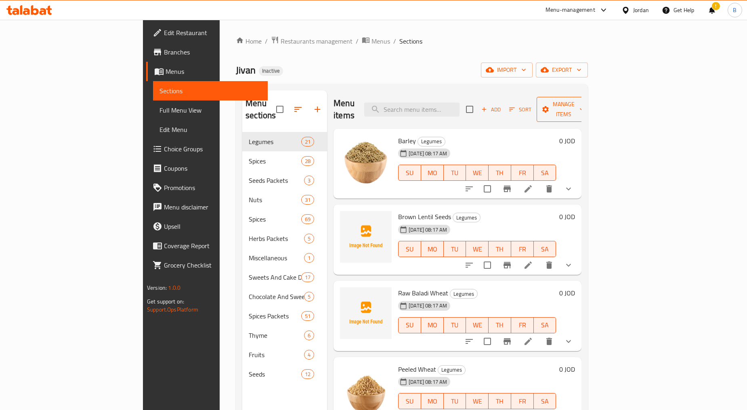
click at [584, 103] on span "Manage items" at bounding box center [563, 109] width 41 height 20
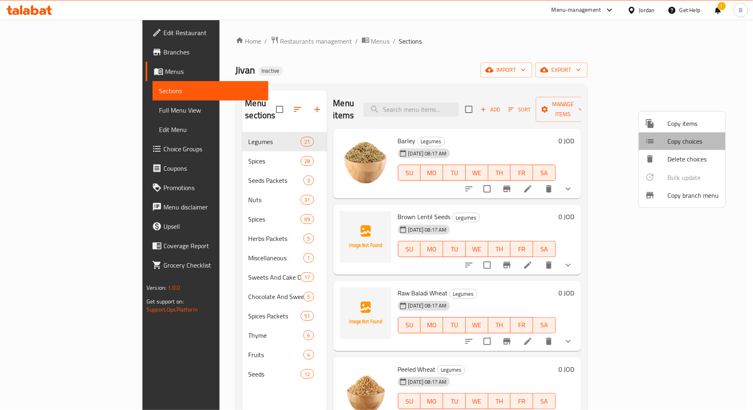
click at [663, 144] on div at bounding box center [657, 141] width 23 height 10
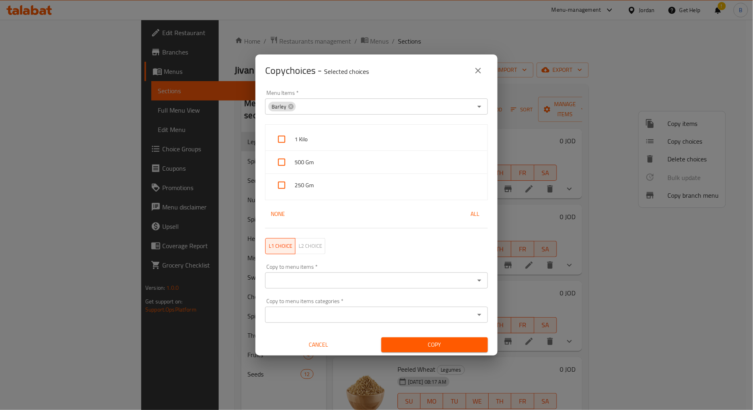
click at [466, 213] on span "All" at bounding box center [475, 214] width 19 height 10
checkbox input "true"
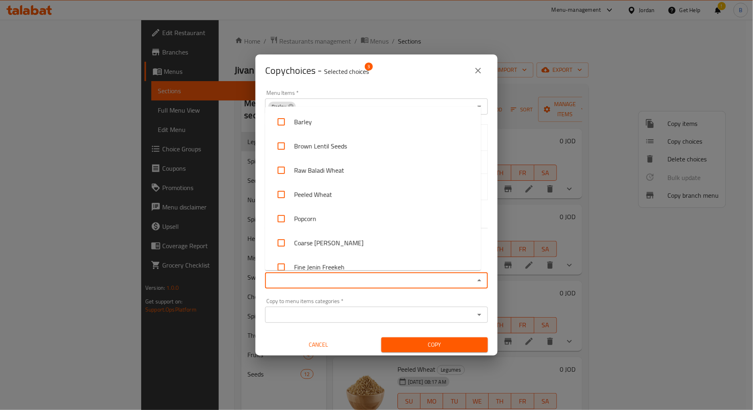
click at [353, 281] on input "Copy to menu items   *" at bounding box center [370, 280] width 205 height 11
paste input "Ceylon Coconut"
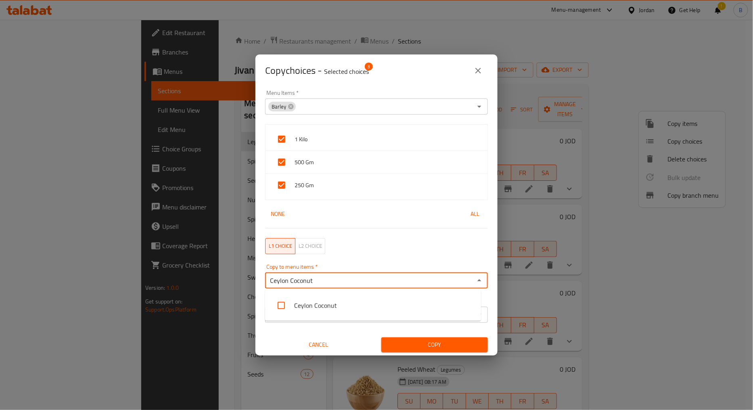
type input "Ceylon Coconu"
click at [337, 310] on li "Ceylon Coconut" at bounding box center [373, 306] width 216 height 24
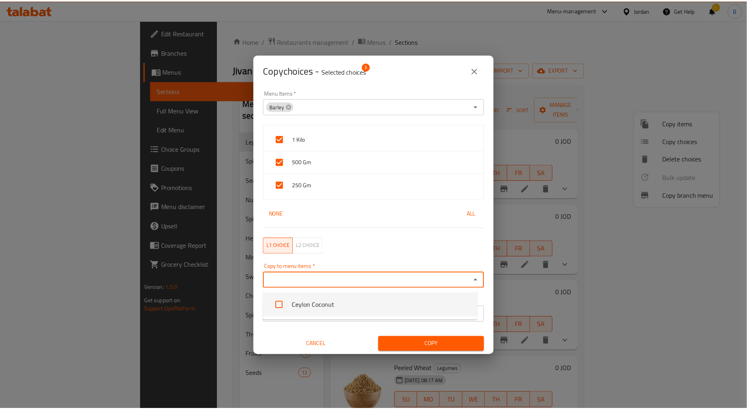
scroll to position [349, 0]
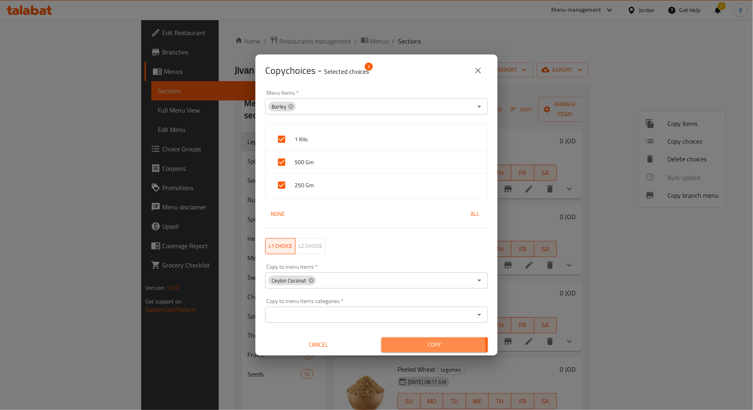
click at [422, 347] on span "Copy" at bounding box center [435, 345] width 94 height 10
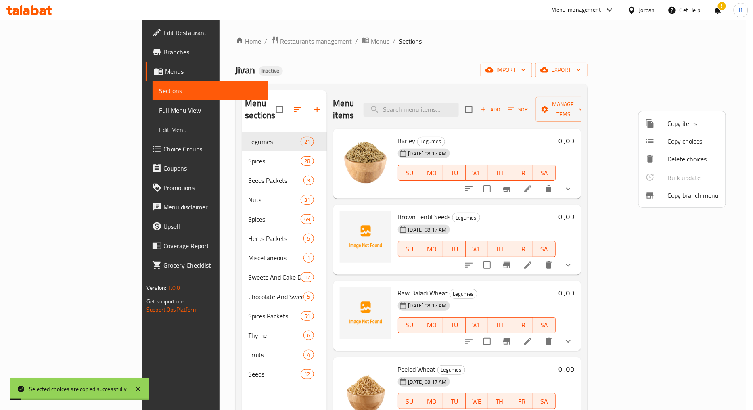
click at [466, 102] on div at bounding box center [376, 205] width 753 height 410
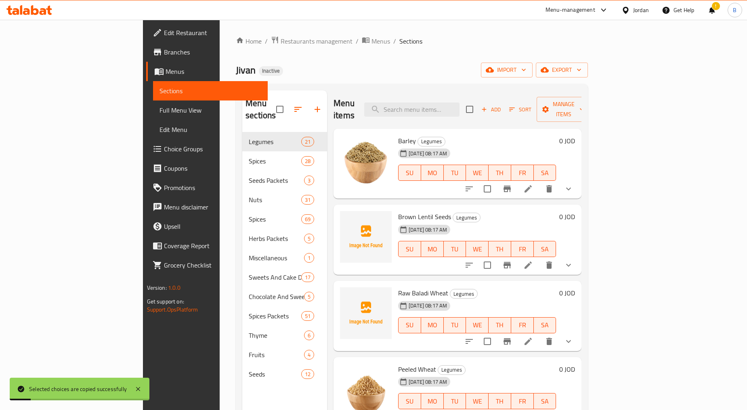
click at [460, 103] on input "search" at bounding box center [411, 110] width 95 height 14
paste input "Ceylon Coconut"
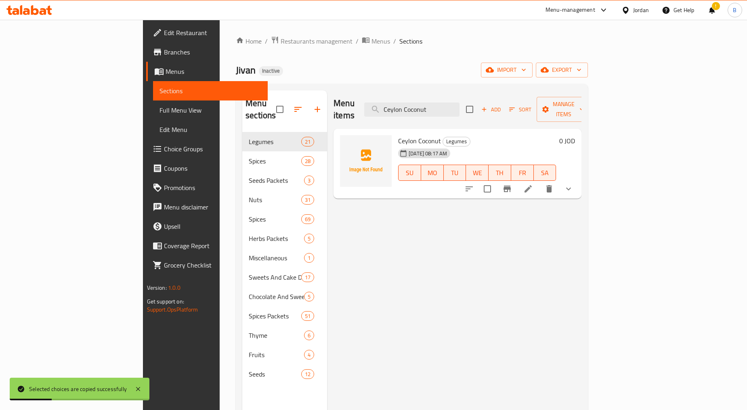
type input "Ceylon Coconut"
click at [533, 184] on icon at bounding box center [528, 189] width 10 height 10
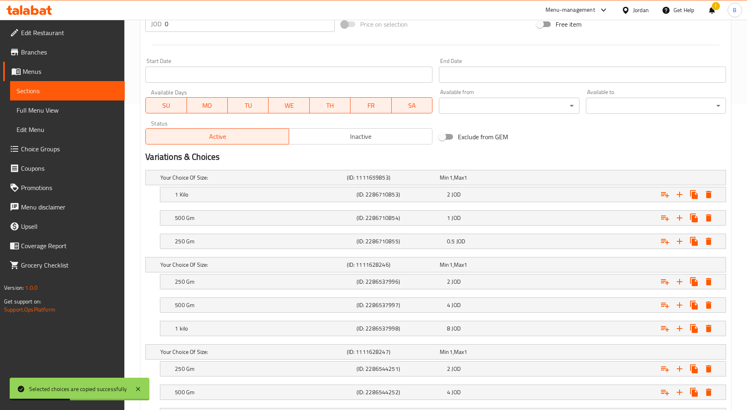
scroll to position [377, 0]
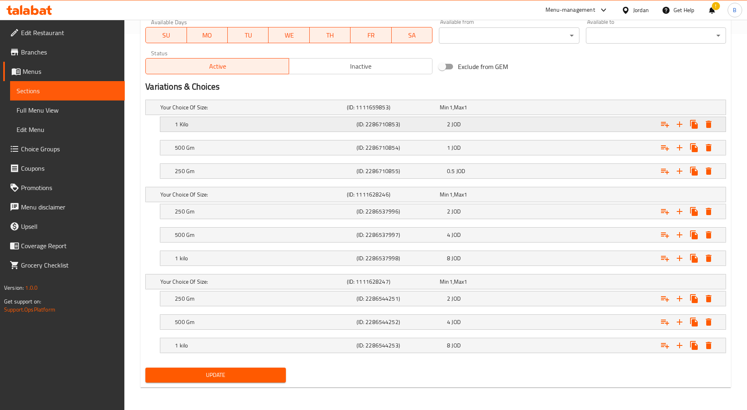
click at [428, 124] on h5 "(ID: 2286710853)" at bounding box center [401, 124] width 88 height 8
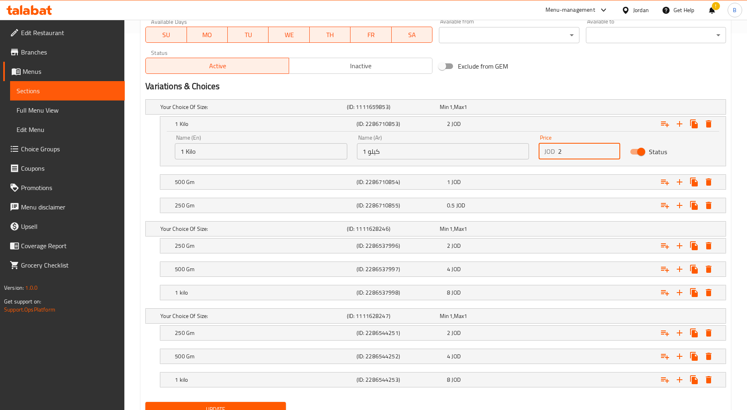
drag, startPoint x: 568, startPoint y: 152, endPoint x: 534, endPoint y: 150, distance: 34.4
click at [534, 150] on div "Price JOD 2 Price" at bounding box center [579, 147] width 91 height 34
type input "8"
click at [534, 180] on div "1 JOD" at bounding box center [491, 182] width 88 height 8
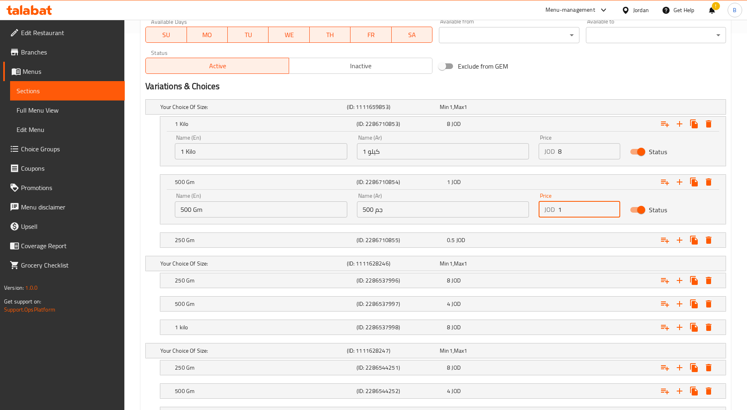
click at [531, 208] on div "Name (En) 500 Gm Name (En) Name (Ar) 500 جم Name (Ar) Price JOD 1 Price Status" at bounding box center [443, 205] width 546 height 34
type input "4"
click at [554, 237] on div "Expand" at bounding box center [626, 240] width 181 height 18
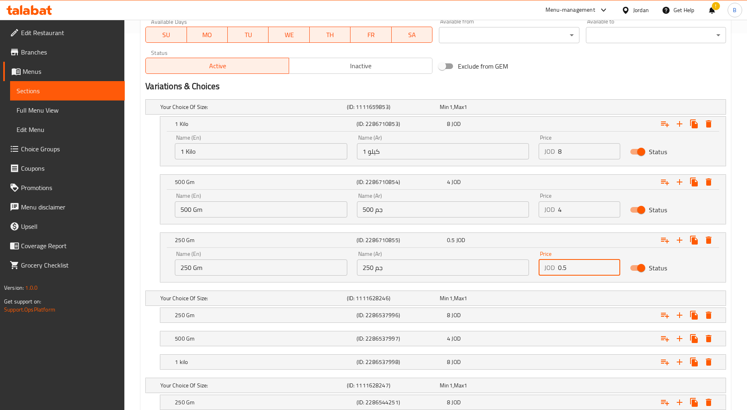
drag, startPoint x: 576, startPoint y: 266, endPoint x: 511, endPoint y: 268, distance: 65.1
click at [511, 268] on div "Name (En) 250 Gm Name (En) Name (Ar) 250 جم Name (Ar) Price JOD 0.5 Price Status" at bounding box center [443, 263] width 546 height 34
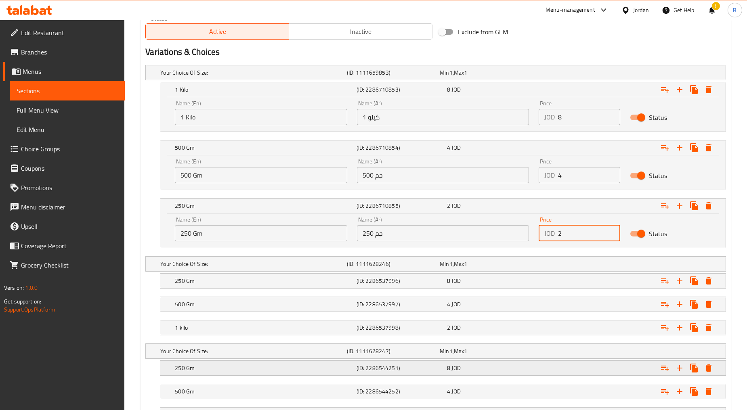
scroll to position [481, 0]
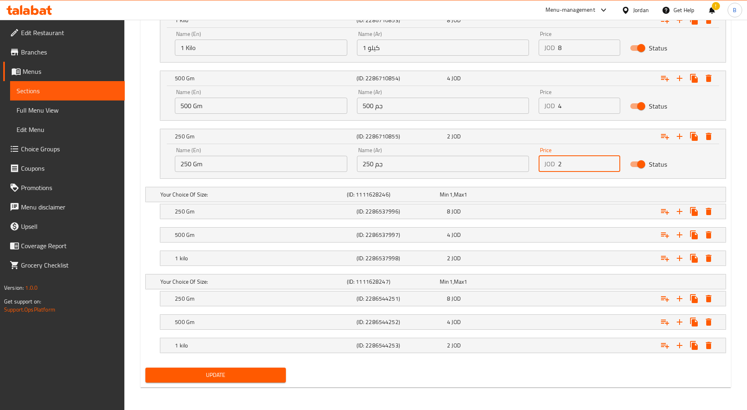
type input "2"
click at [264, 375] on span "Update" at bounding box center [215, 375] width 127 height 10
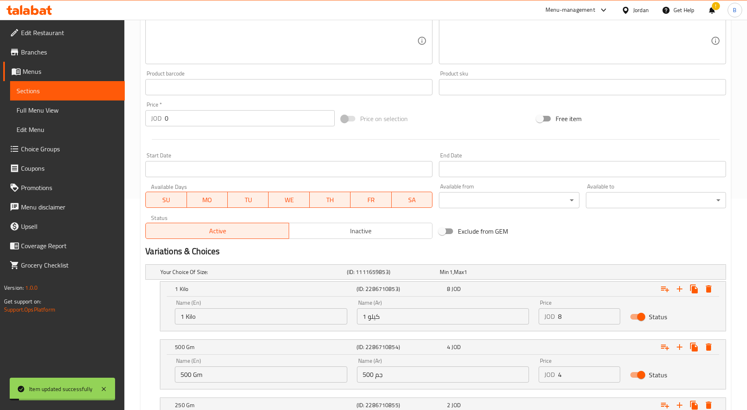
scroll to position [0, 0]
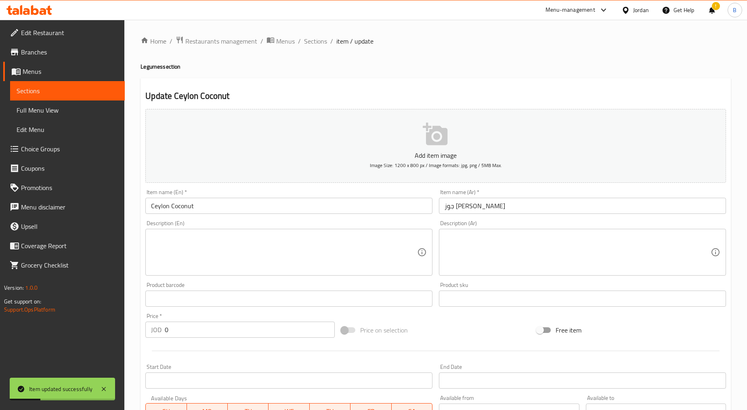
click at [37, 111] on span "Full Menu View" at bounding box center [68, 110] width 102 height 10
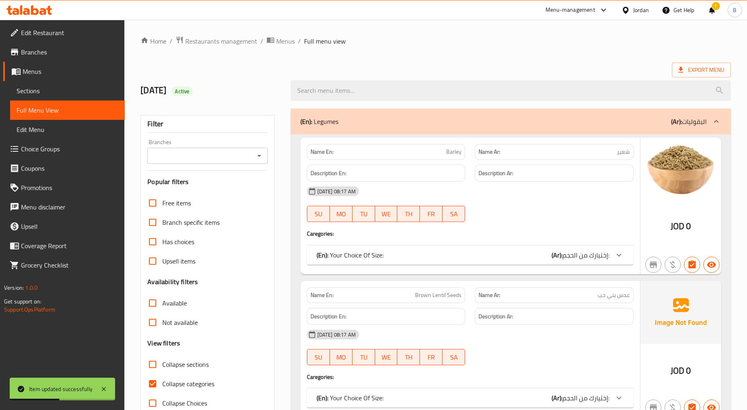
click at [153, 384] on input "Collapse categories" at bounding box center [152, 383] width 19 height 19
checkbox input "false"
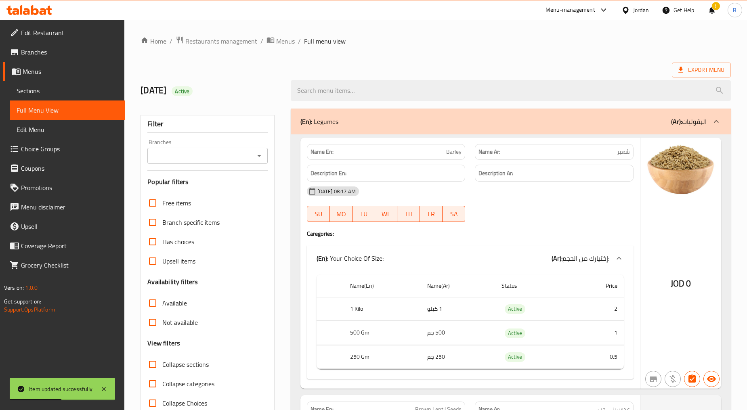
click at [223, 151] on input "Branches" at bounding box center [201, 155] width 102 height 11
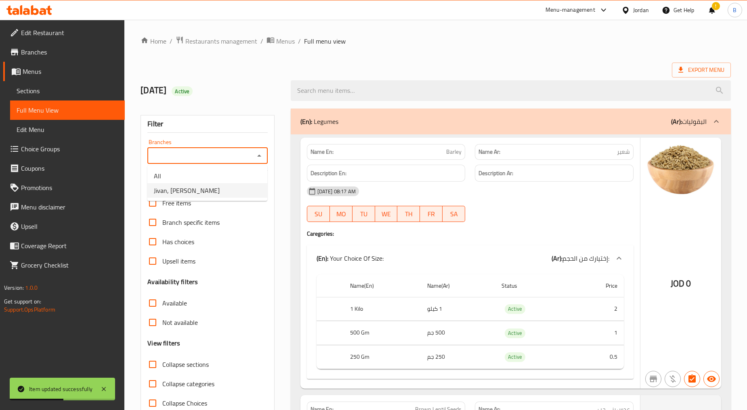
click at [197, 188] on span "Jivan, [PERSON_NAME]" at bounding box center [187, 191] width 66 height 10
type input "Jivan, [PERSON_NAME]"
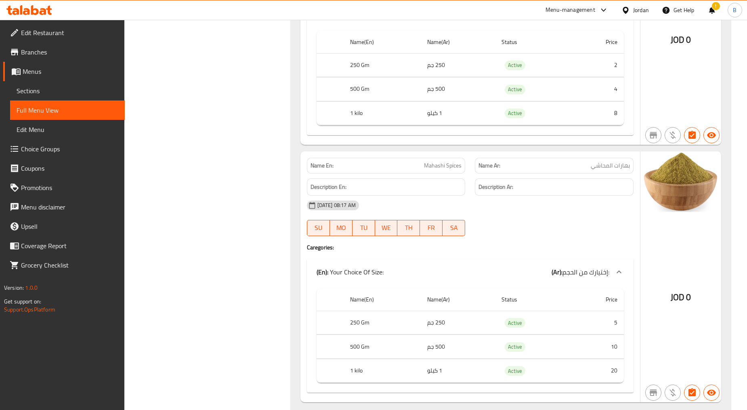
scroll to position [12818, 0]
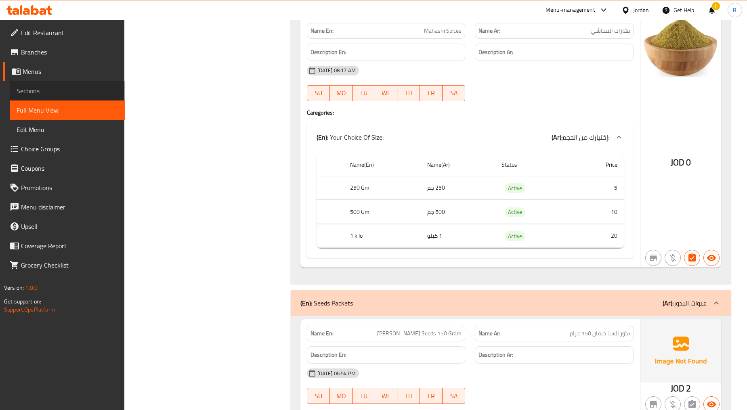
click at [27, 81] on link "Sections" at bounding box center [67, 90] width 115 height 19
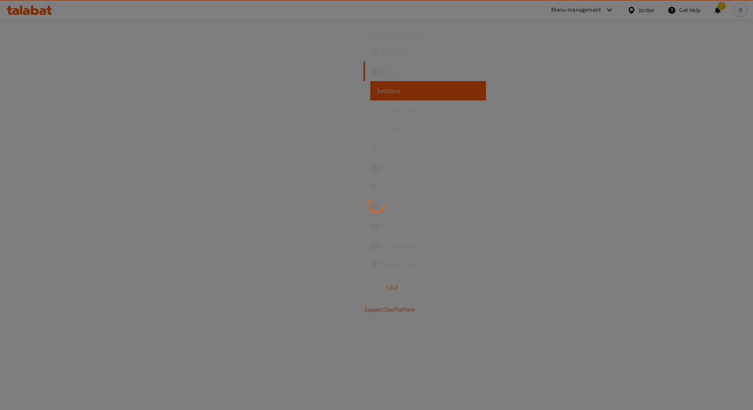
click at [26, 69] on div at bounding box center [376, 205] width 753 height 410
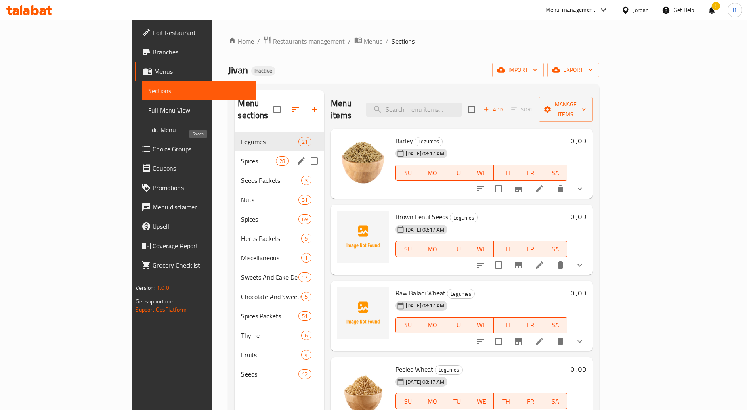
click at [241, 156] on span "Spices" at bounding box center [258, 161] width 34 height 10
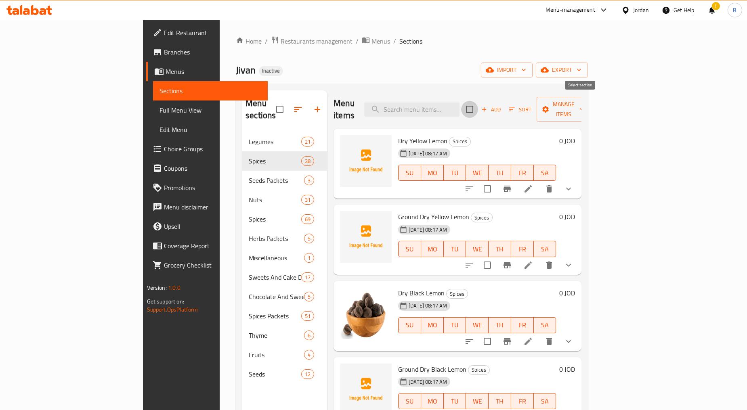
click at [478, 105] on input "checkbox" at bounding box center [469, 109] width 17 height 17
checkbox input "true"
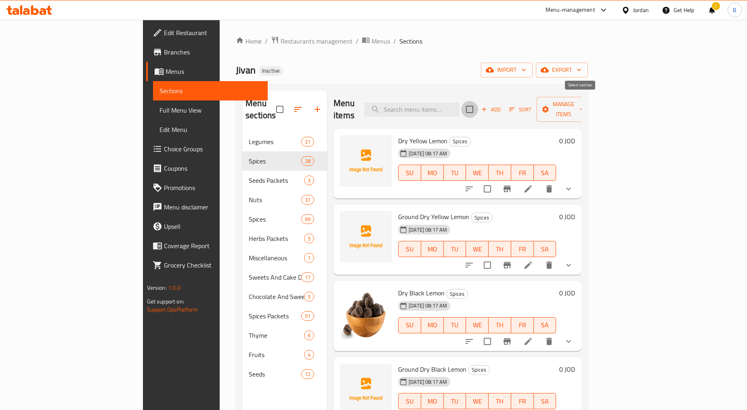
checkbox input "true"
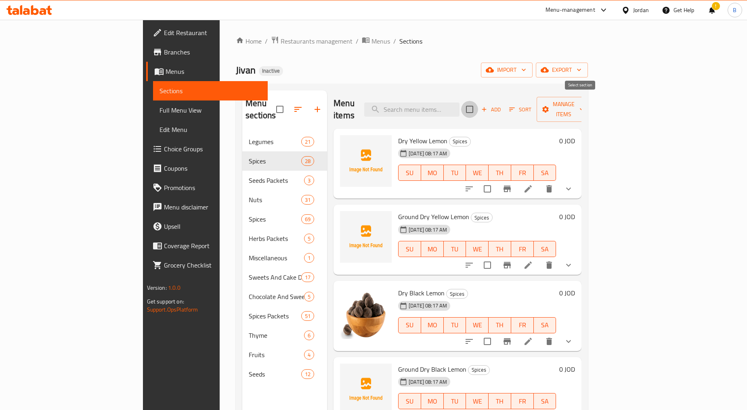
checkbox input "true"
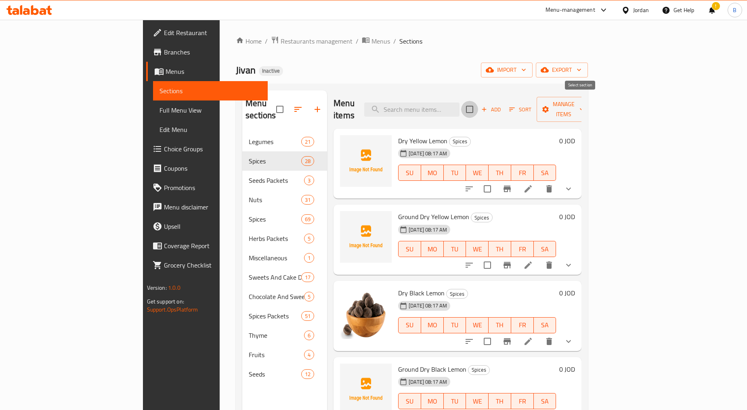
checkbox input "true"
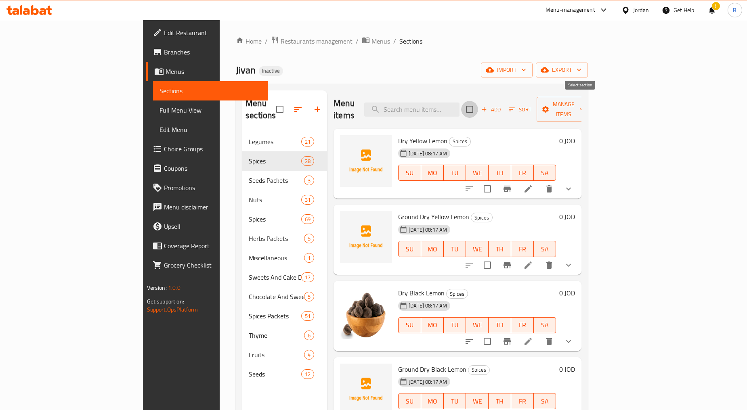
checkbox input "true"
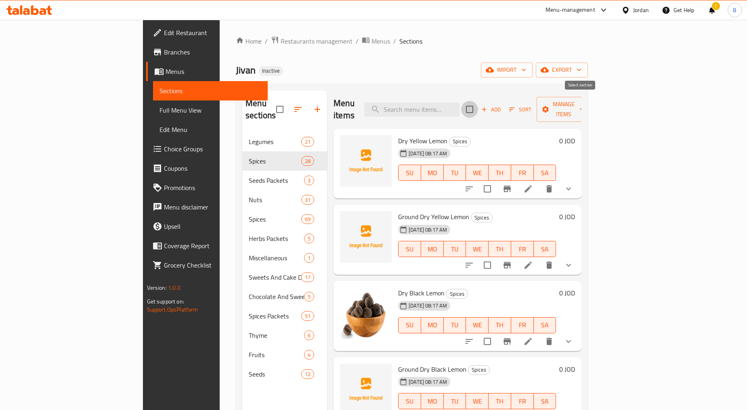
checkbox input "true"
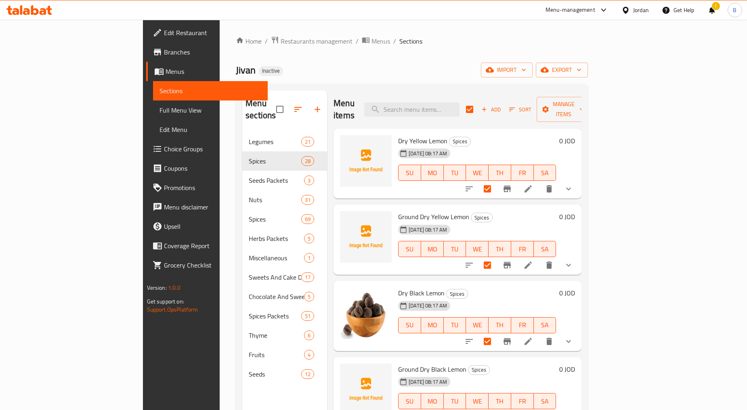
click at [473, 145] on div "10-09-2025 08:17 AM SU MO TU WE TH FR SA" at bounding box center [477, 167] width 164 height 44
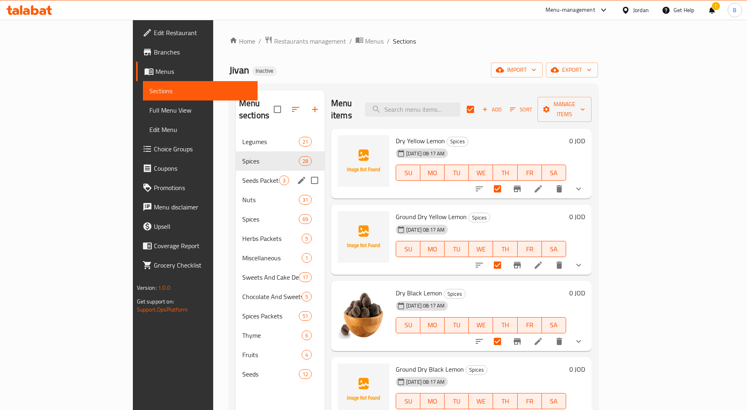
click at [242, 176] on span "Seeds Packets" at bounding box center [260, 181] width 37 height 10
checkbox input "false"
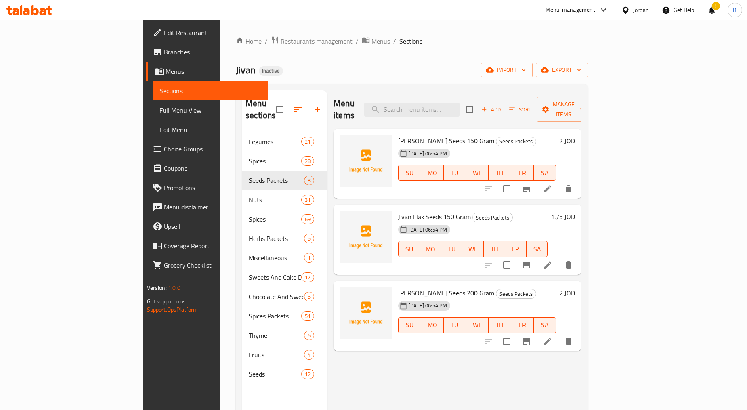
click at [398, 135] on span "[PERSON_NAME] Seeds 150 Gram" at bounding box center [446, 141] width 96 height 12
copy span "Chia"
click at [551, 185] on icon at bounding box center [547, 188] width 7 height 7
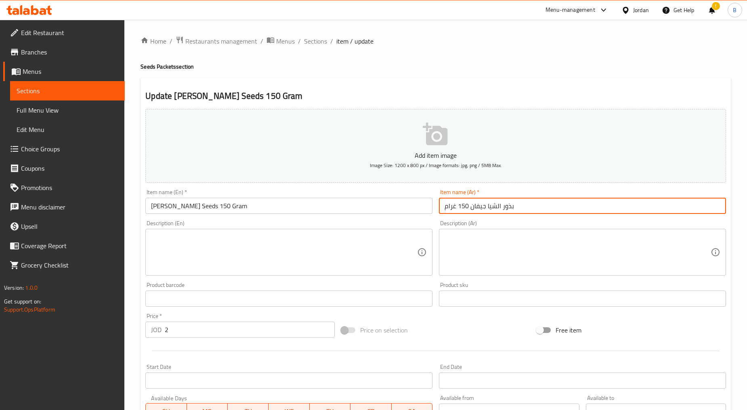
drag, startPoint x: 486, startPoint y: 208, endPoint x: 526, endPoint y: 208, distance: 39.6
click at [526, 208] on input "بذور الشيا جيفان 150 غرام" at bounding box center [582, 206] width 287 height 16
click at [314, 38] on span "Sections" at bounding box center [315, 41] width 23 height 10
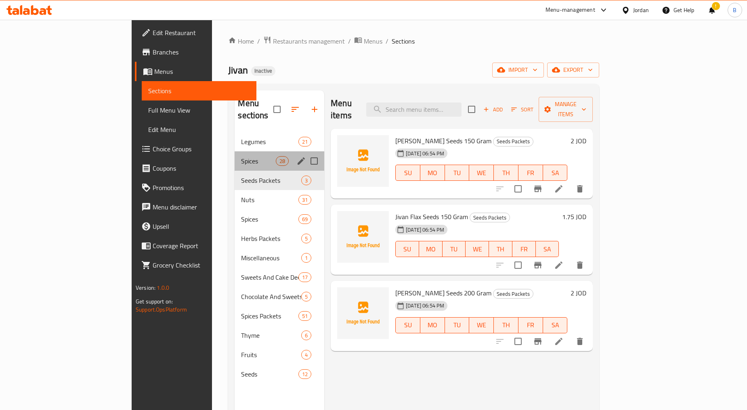
click at [235, 157] on div "Spices 28" at bounding box center [280, 160] width 90 height 19
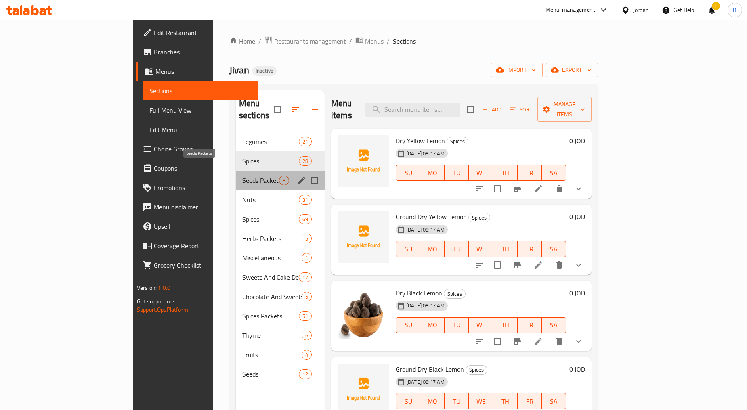
click at [242, 176] on span "Seeds Packets" at bounding box center [260, 181] width 37 height 10
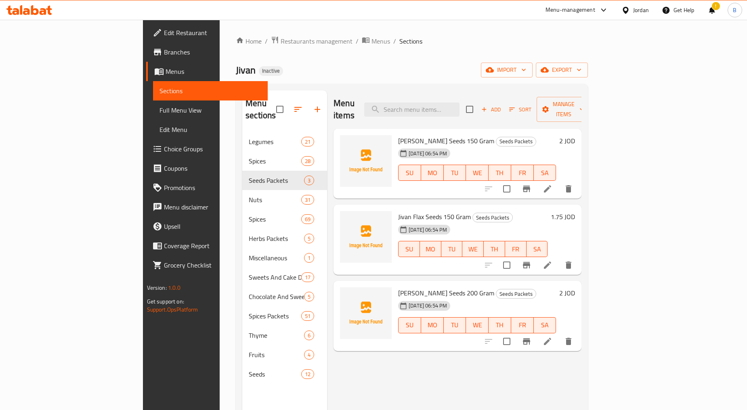
click at [360, 77] on div "Jivan Inactive import export" at bounding box center [412, 70] width 352 height 15
click at [449, 103] on input "search" at bounding box center [411, 110] width 95 height 14
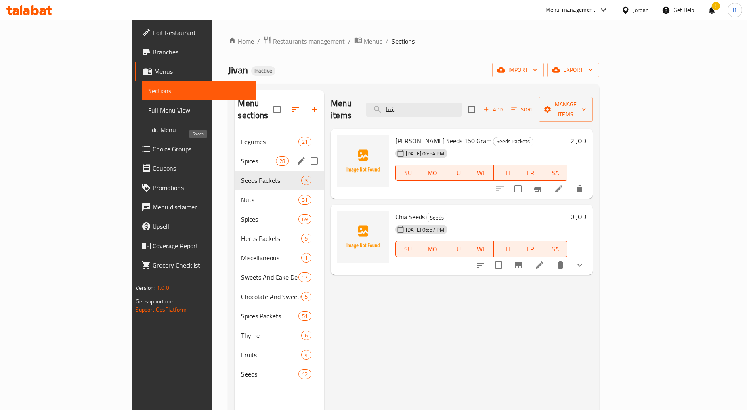
type input "شيا"
click at [241, 156] on span "Spices" at bounding box center [258, 161] width 34 height 10
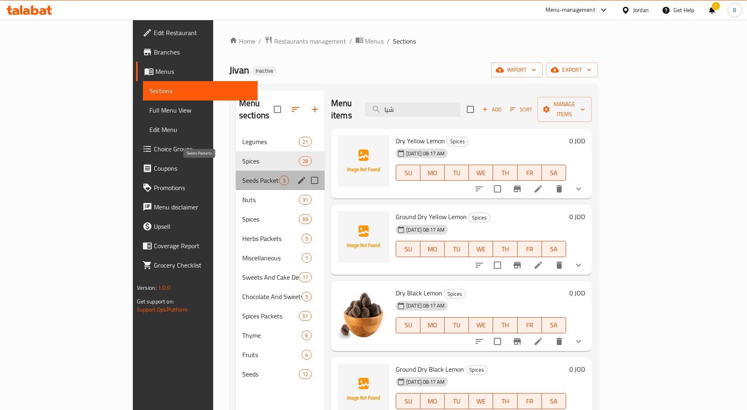
click at [242, 176] on span "Seeds Packets" at bounding box center [260, 181] width 37 height 10
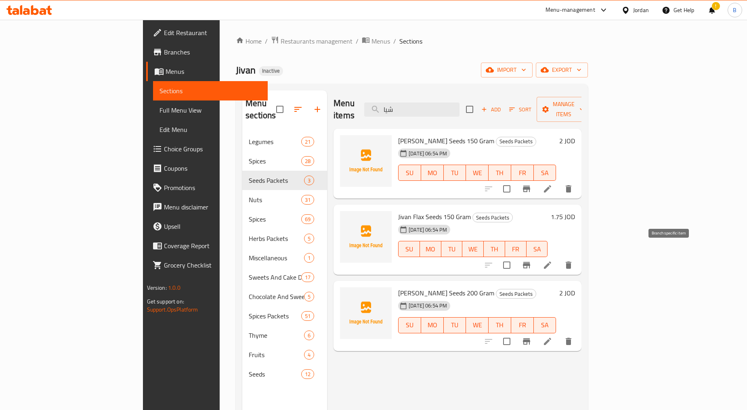
click at [552, 260] on icon at bounding box center [548, 265] width 10 height 10
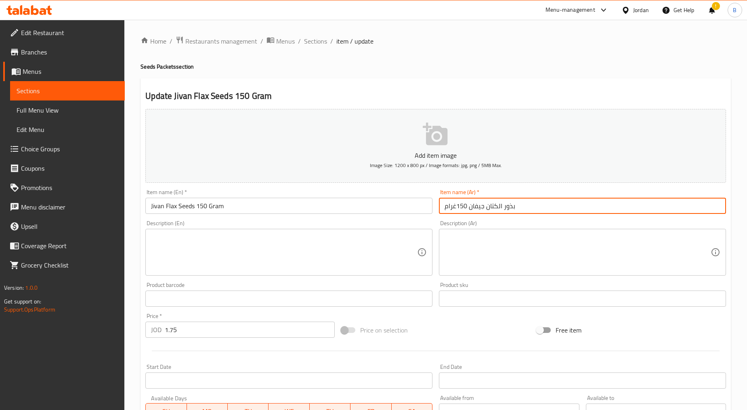
drag, startPoint x: 487, startPoint y: 208, endPoint x: 537, endPoint y: 205, distance: 50.6
click at [537, 205] on input "بذور الكتان جيفان 150غرام" at bounding box center [582, 206] width 287 height 16
click at [313, 40] on span "Sections" at bounding box center [315, 41] width 23 height 10
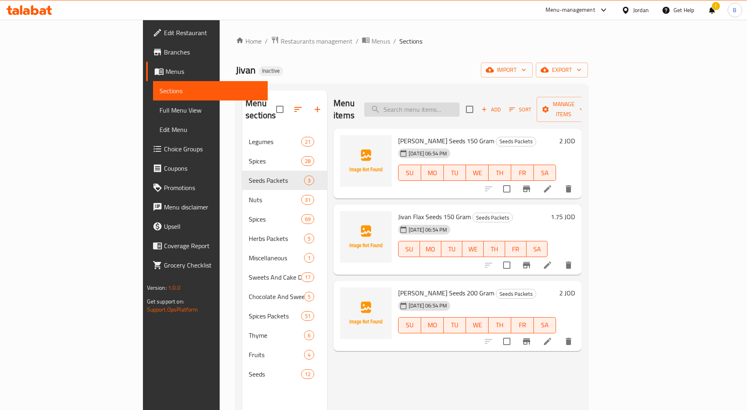
click at [460, 107] on input "search" at bounding box center [411, 110] width 95 height 14
paste input "بذور الكتان"
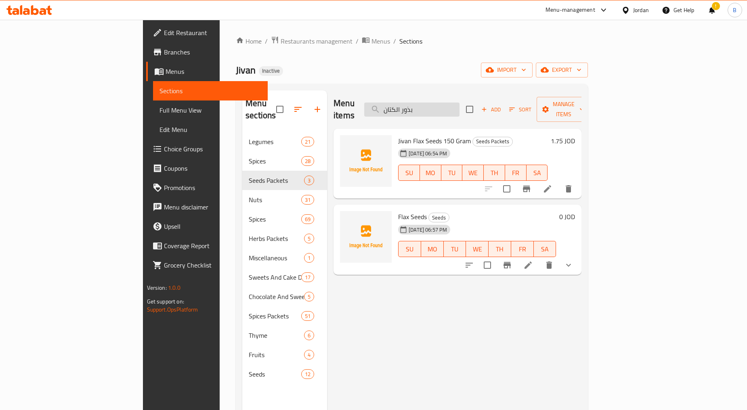
drag, startPoint x: 445, startPoint y: 107, endPoint x: 477, endPoint y: 106, distance: 32.7
click at [460, 106] on input "بذور الكتان" at bounding box center [411, 110] width 95 height 14
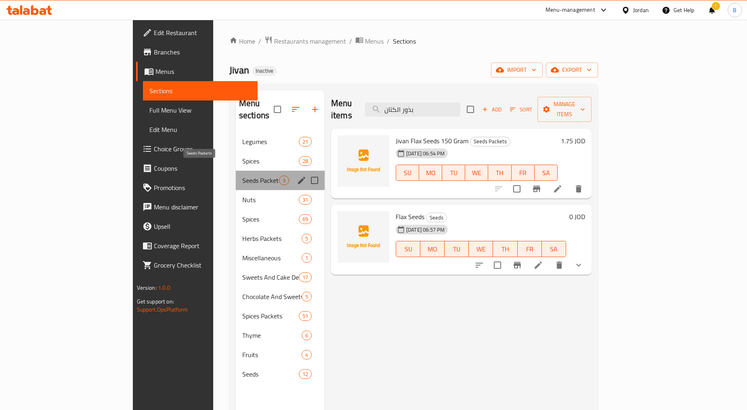
click at [242, 176] on span "Seeds Packets" at bounding box center [260, 181] width 37 height 10
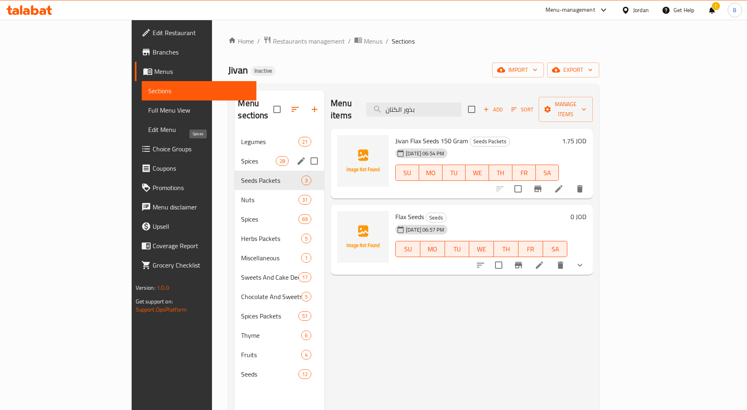
click at [241, 156] on span "Spices" at bounding box center [258, 161] width 34 height 10
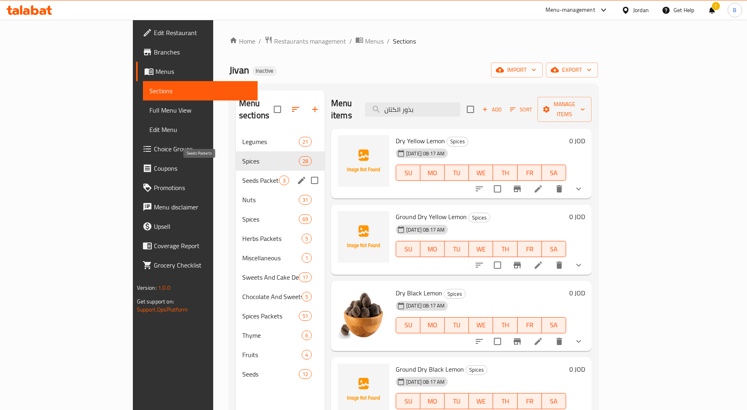
click at [242, 176] on span "Seeds Packets" at bounding box center [260, 181] width 37 height 10
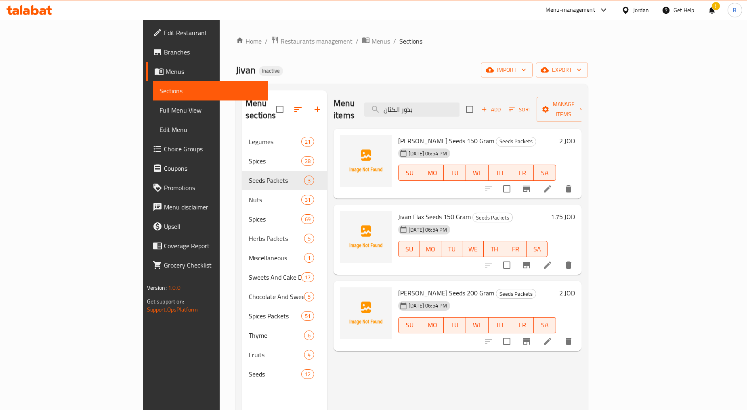
click at [420, 342] on div "Menu items بذور الكتان Add Sort Manage items Jivan Chia Seeds 150 Gram Seeds Pa…" at bounding box center [454, 295] width 254 height 410
click at [357, 208] on div at bounding box center [366, 240] width 58 height 64
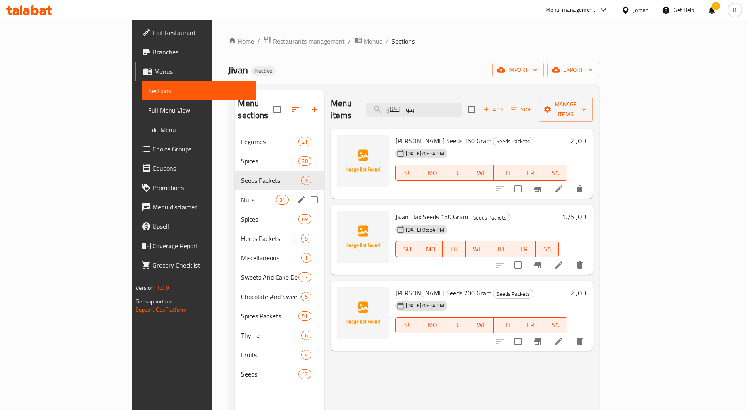
click at [235, 190] on div "Nuts 31" at bounding box center [280, 199] width 90 height 19
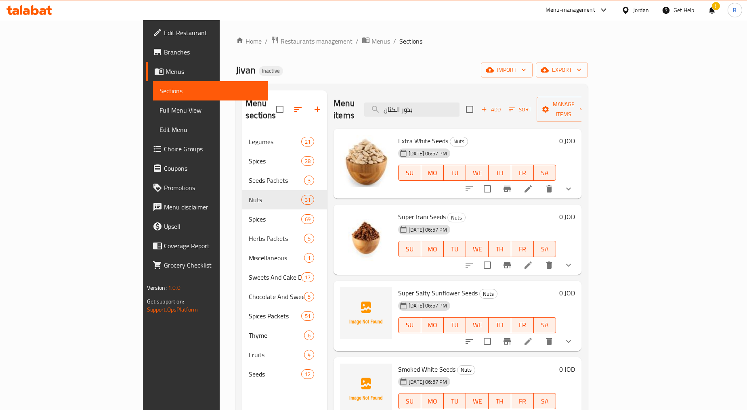
click at [401, 287] on span "Super Salty Sunflower Seeds" at bounding box center [438, 293] width 80 height 12
copy span "Sunflower"
click at [440, 111] on div "Menu items بذور الكتان Add Sort Manage items" at bounding box center [458, 109] width 248 height 38
click at [445, 103] on input "بذور الكتان" at bounding box center [411, 110] width 95 height 14
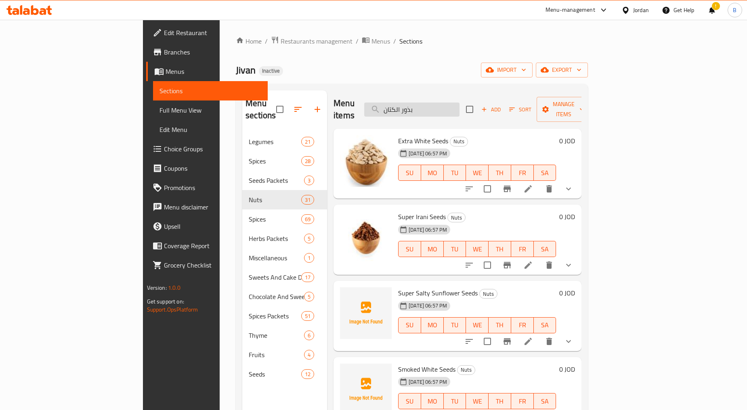
click at [445, 103] on input "بذور الكتان" at bounding box center [411, 110] width 95 height 14
paste input "Sunflower"
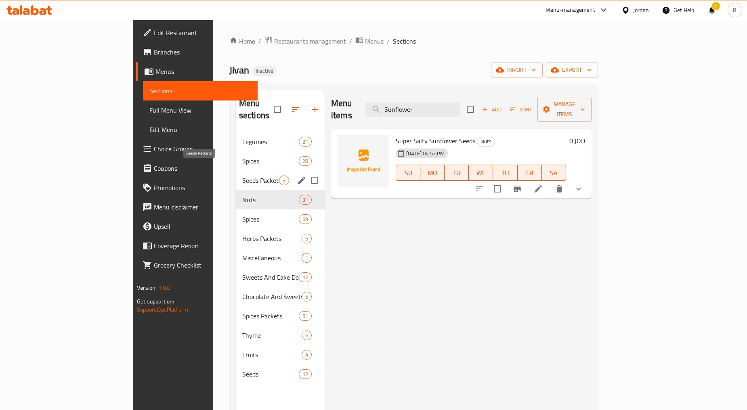
click at [242, 176] on span "Seeds Packets" at bounding box center [260, 181] width 37 height 10
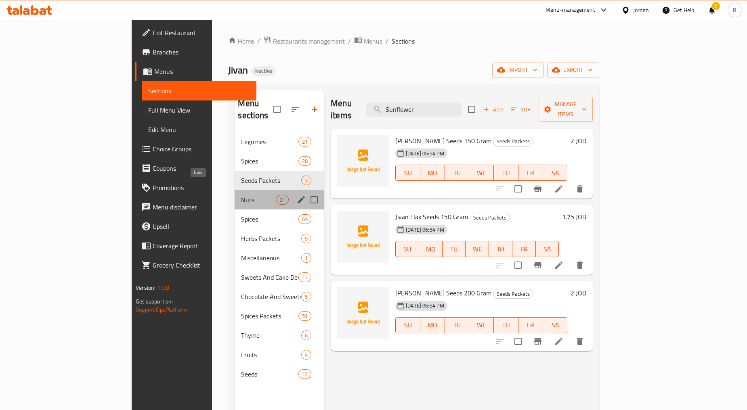
click at [241, 195] on span "Nuts" at bounding box center [258, 200] width 34 height 10
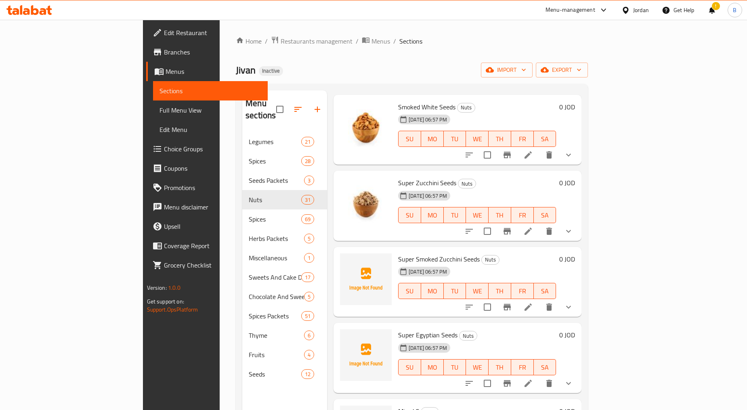
scroll to position [269, 0]
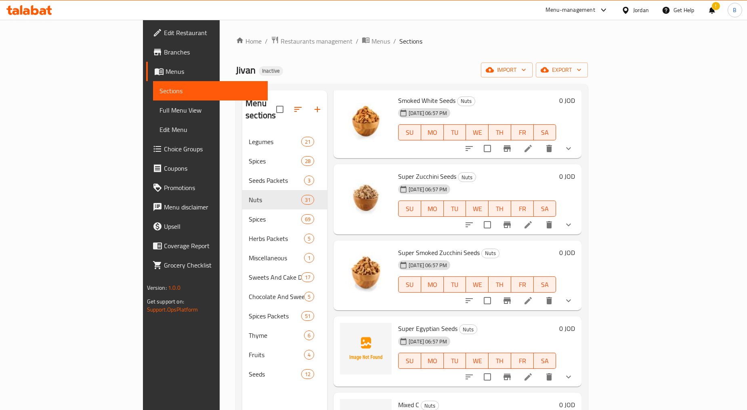
click at [463, 224] on div "Menu items Sunflower Add Sort Manage items Extra White Seeds Nuts 09-09-2025 06…" at bounding box center [454, 295] width 254 height 410
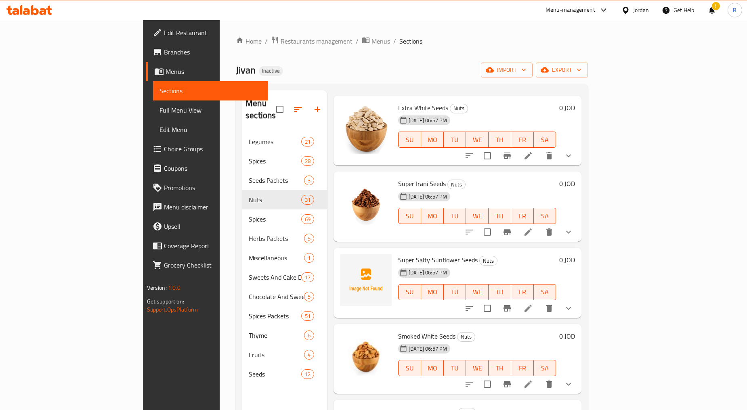
scroll to position [0, 0]
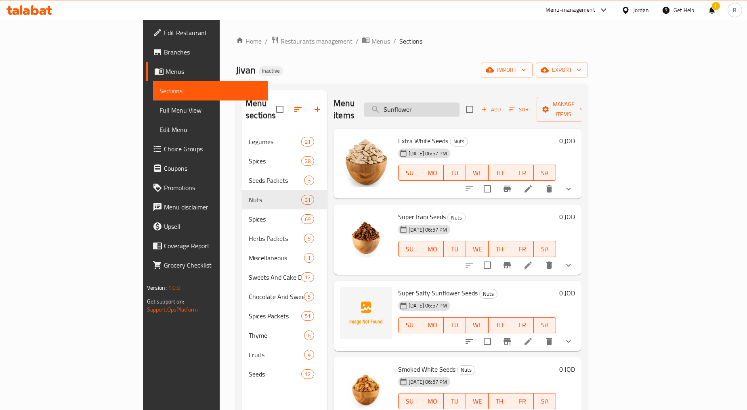
click at [451, 107] on input "Sunflower" at bounding box center [411, 110] width 95 height 14
paste input "بزر مصري"
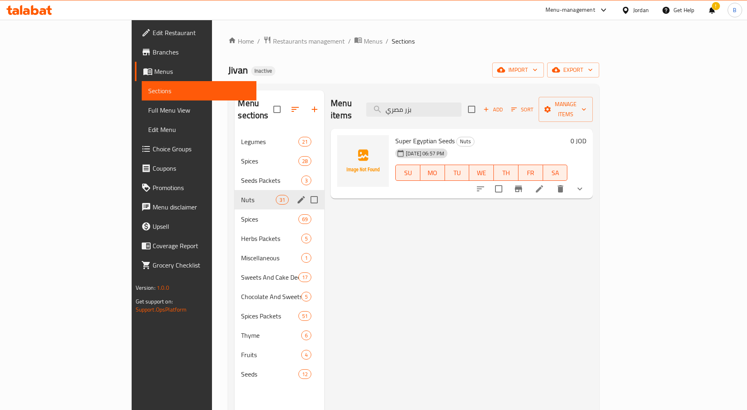
type input "بزر مصري"
click at [241, 195] on span "Nuts" at bounding box center [258, 200] width 34 height 10
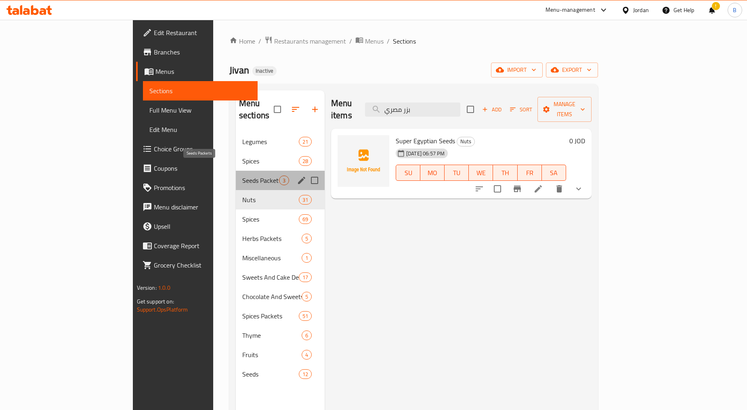
click at [242, 176] on span "Seeds Packets" at bounding box center [260, 181] width 37 height 10
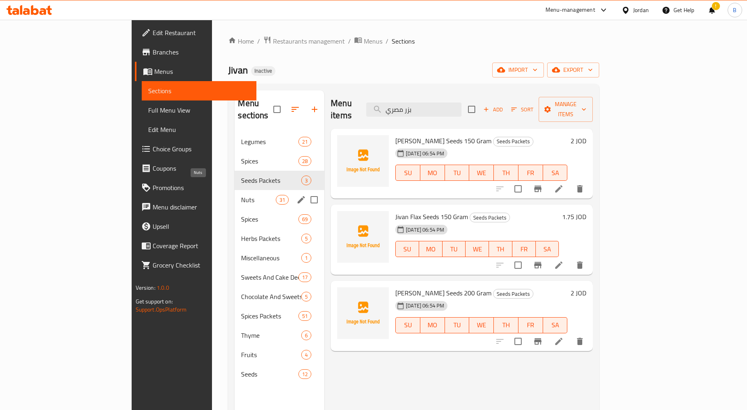
click at [241, 195] on span "Nuts" at bounding box center [258, 200] width 34 height 10
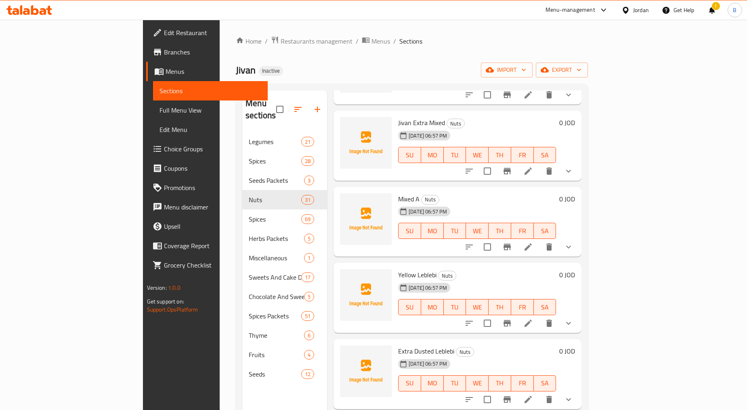
scroll to position [718, 0]
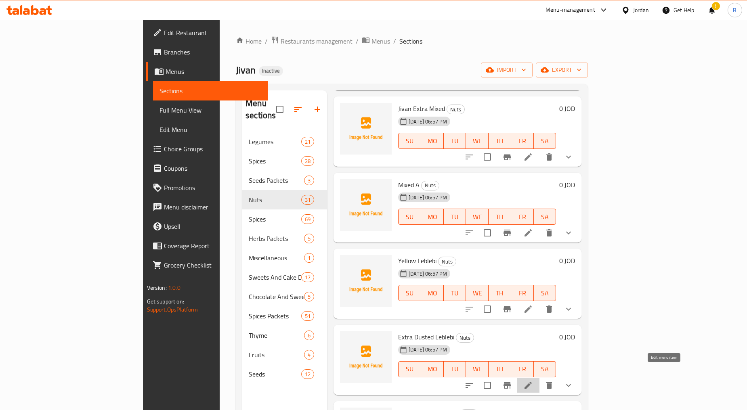
click at [533, 381] on icon at bounding box center [528, 386] width 10 height 10
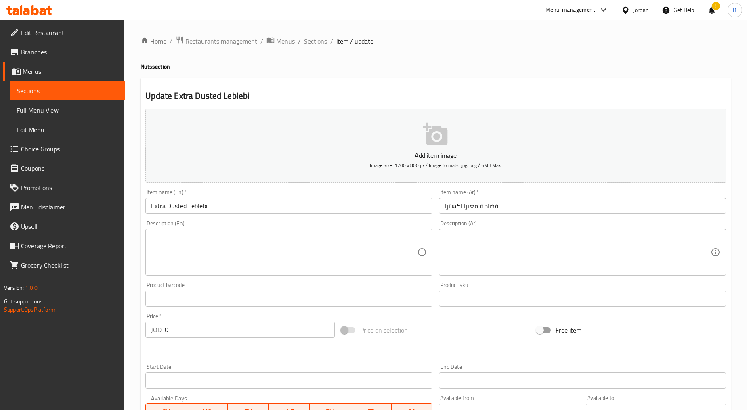
click at [318, 40] on span "Sections" at bounding box center [315, 41] width 23 height 10
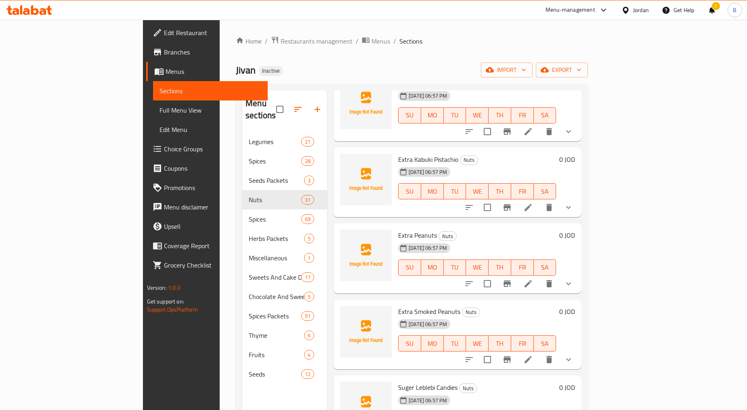
scroll to position [987, 0]
